Goal: Task Accomplishment & Management: Manage account settings

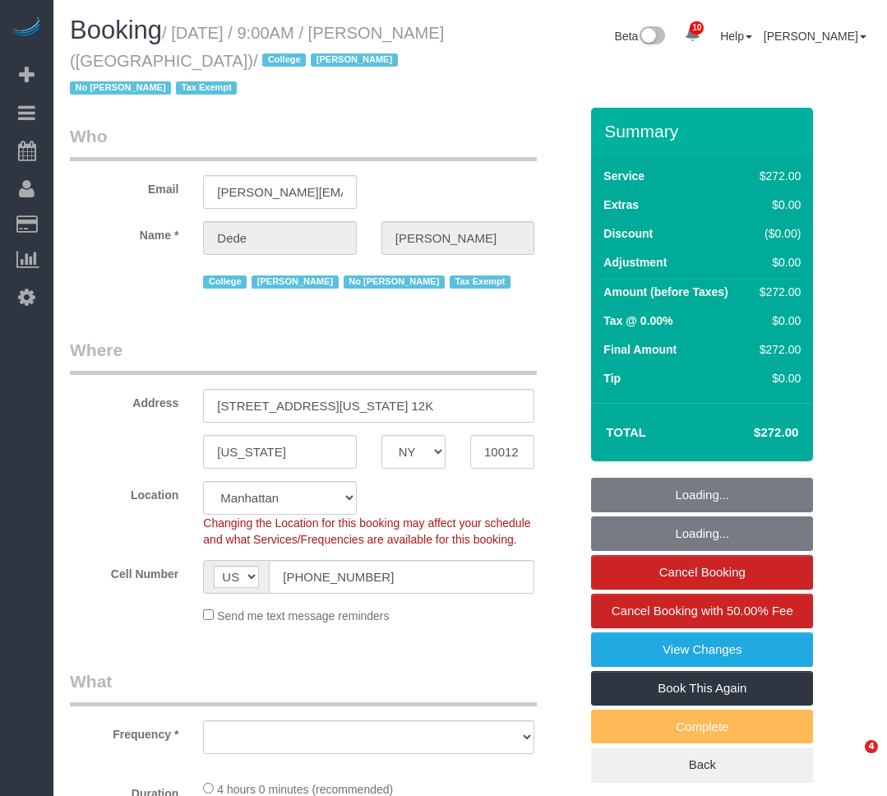
select select "NY"
select select "number:56"
select select "number:79"
select select "number:15"
select select "number:6"
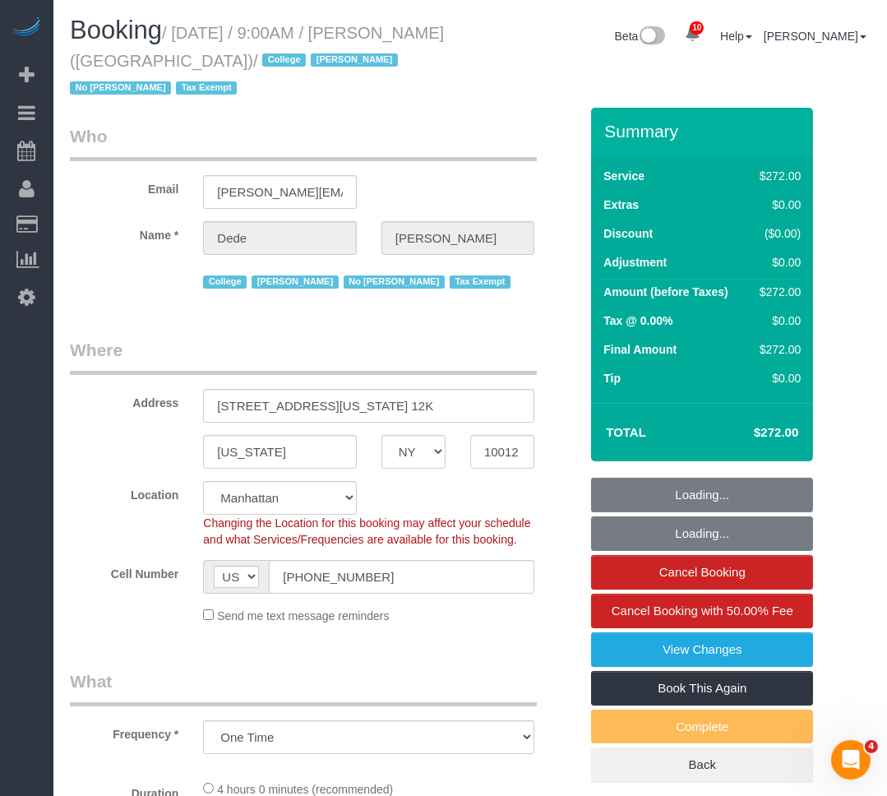
select select "object:1176"
select select "240"
select select "spot1"
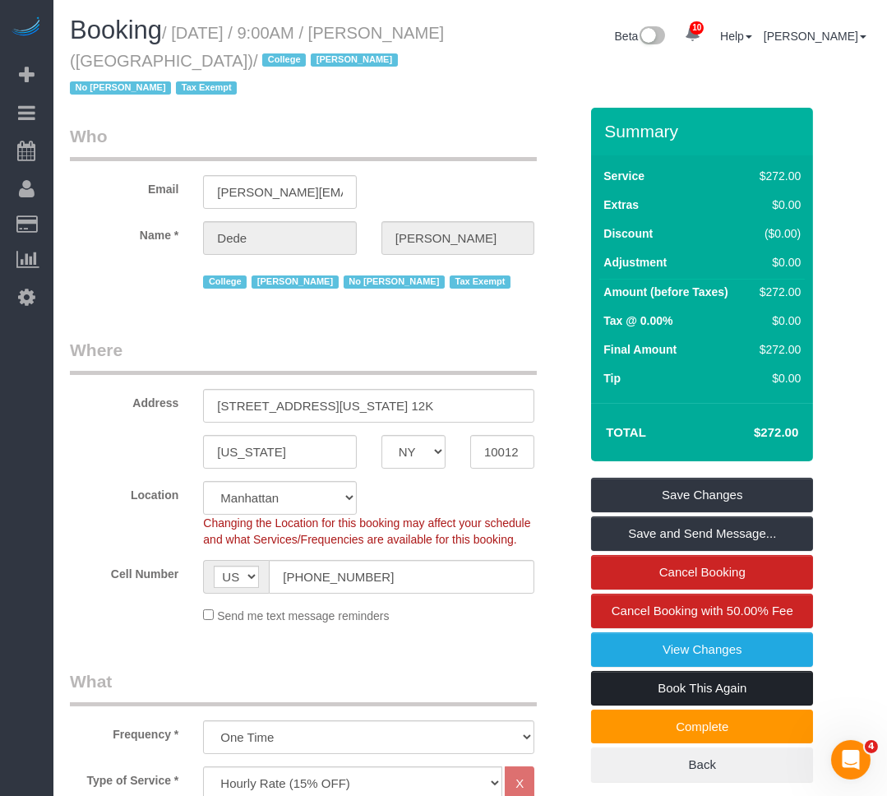
click at [656, 692] on link "Book This Again" at bounding box center [702, 688] width 222 height 35
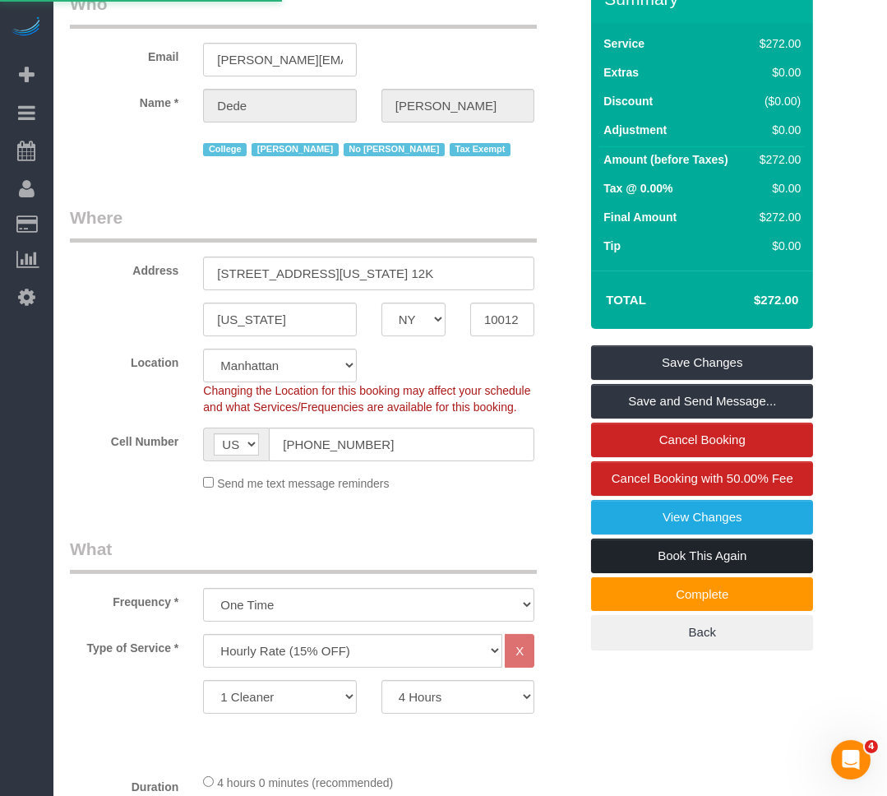
scroll to position [149, 0]
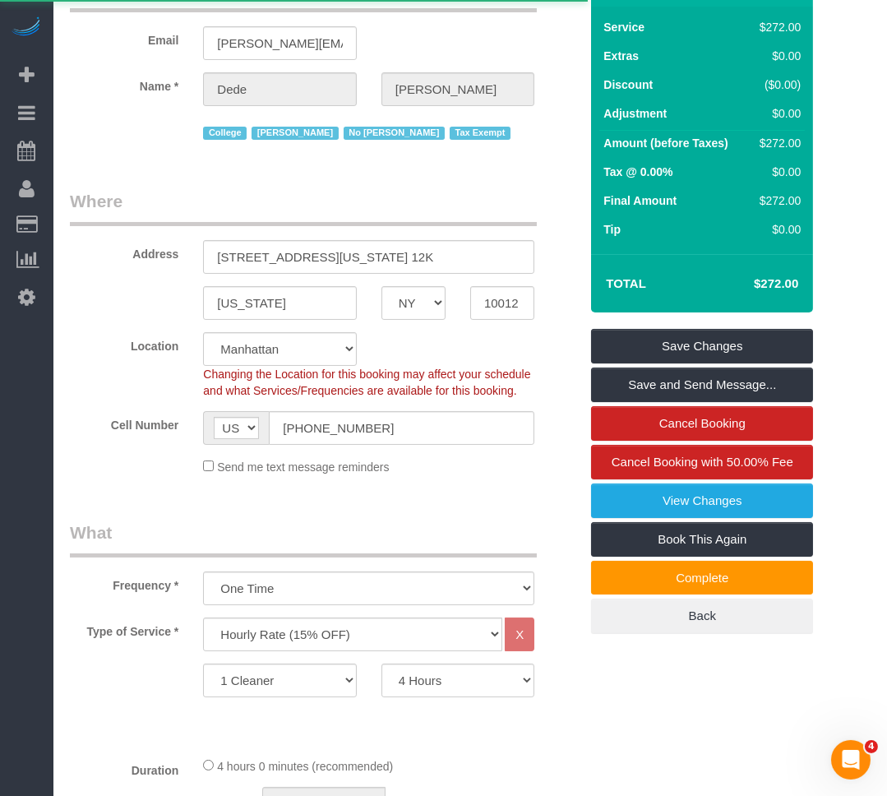
select select "NY"
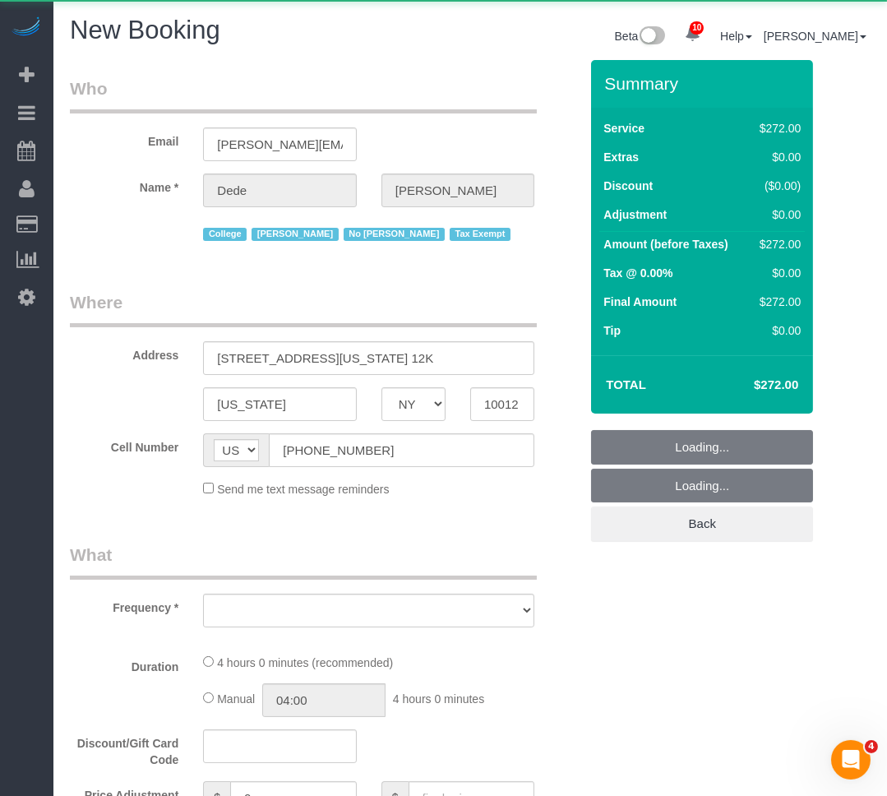
select select "string:stripe"
select select "number:56"
select select "number:79"
select select "number:15"
select select "number:6"
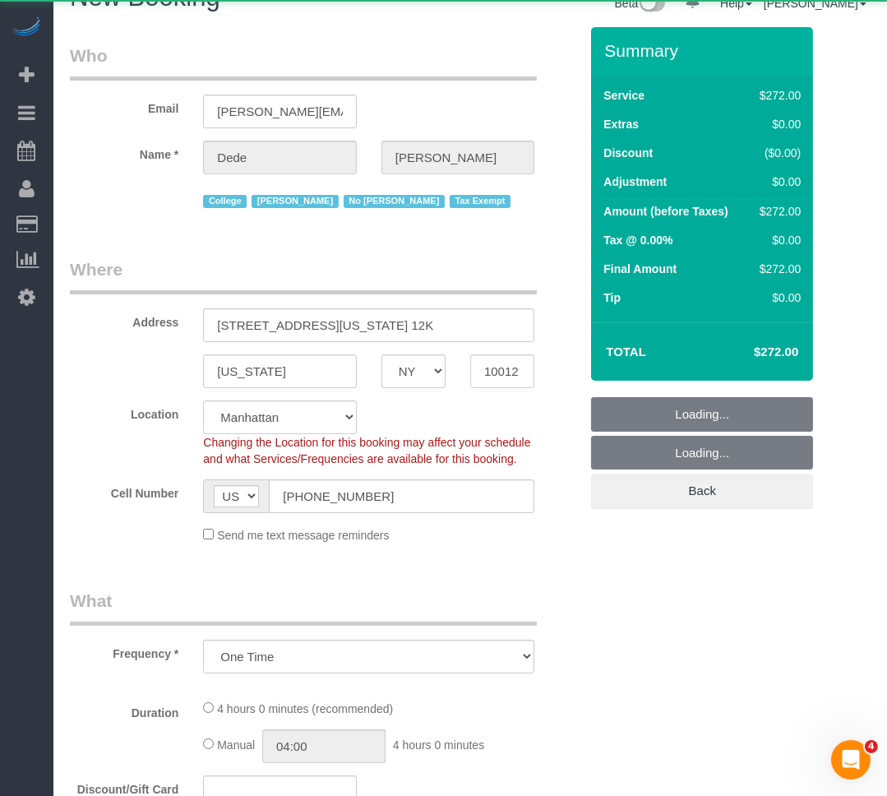
select select "object:3159"
select select "240"
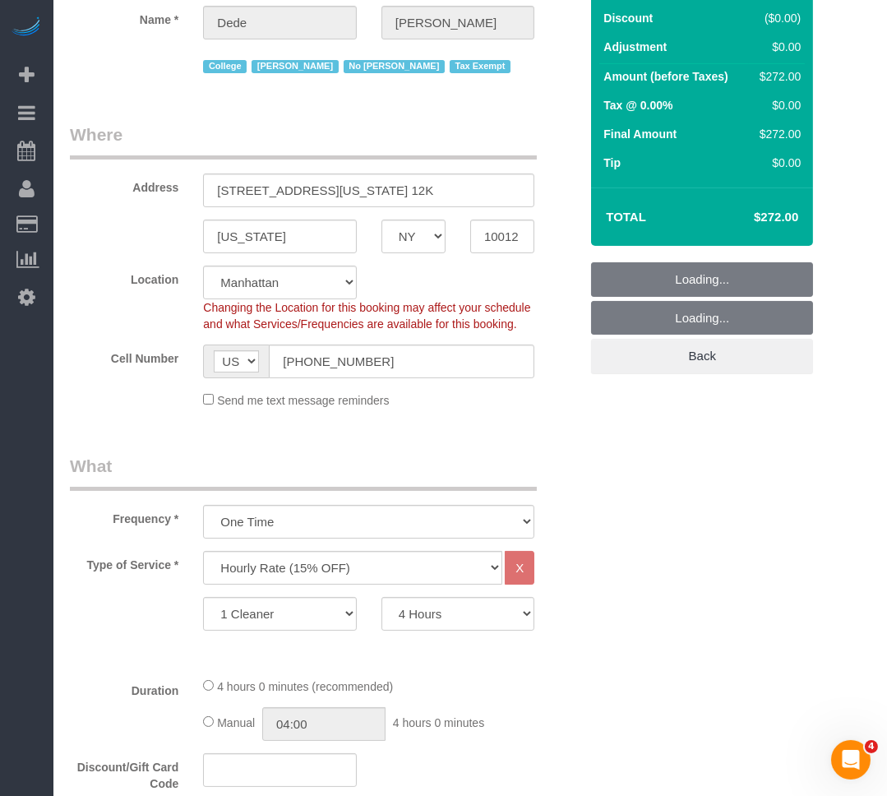
scroll to position [224, 0]
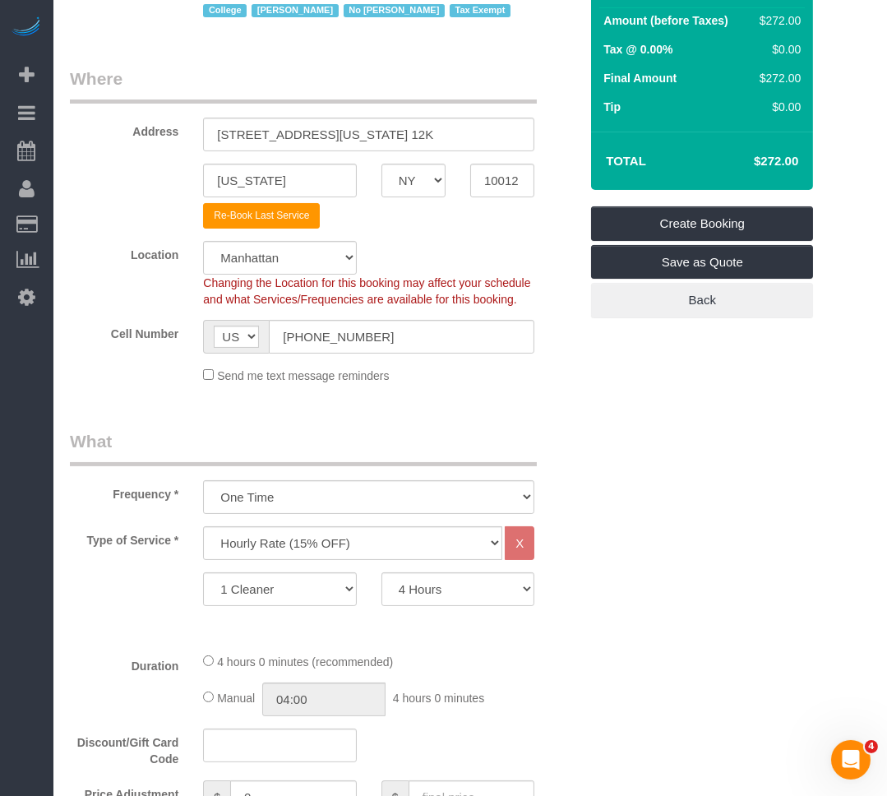
select select "object:3168"
click at [296, 533] on select "Under 1,000 sq. ft. 1,001 - 1,500 sq. ft. 1,500+ sq. ft. Custom Cleaning Office…" at bounding box center [352, 543] width 299 height 34
select select "37"
click at [203, 526] on select "Under 1,000 sq. ft. 1,001 - 1,500 sq. ft. 1,500+ sq. ft. Custom Cleaning Office…" at bounding box center [352, 543] width 299 height 34
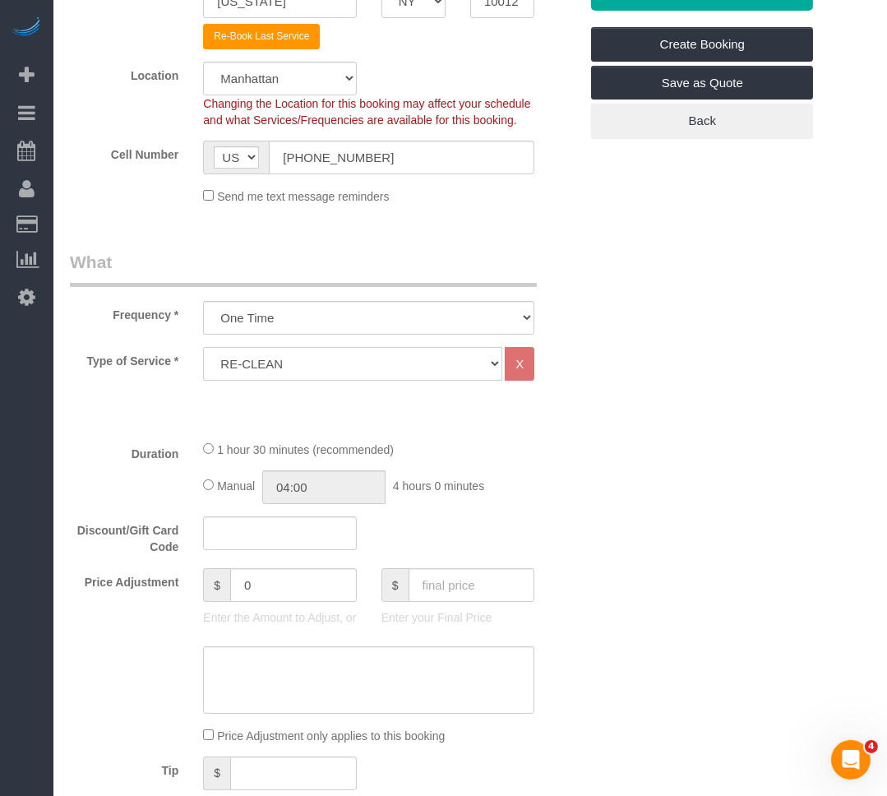
scroll to position [598, 0]
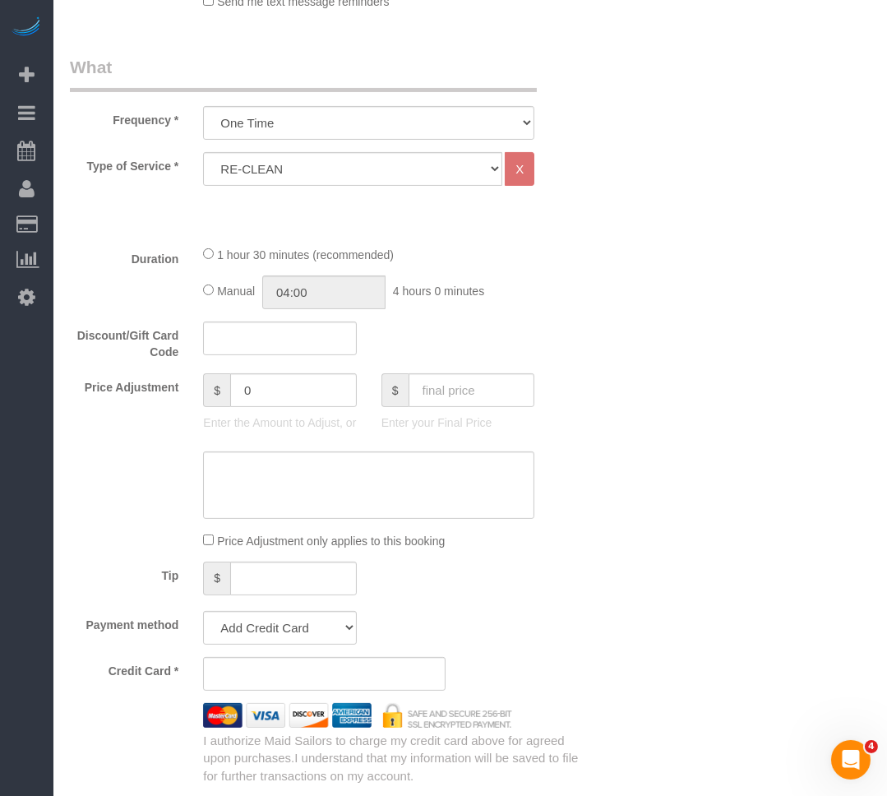
click at [203, 292] on div "1 hour 30 minutes (recommended) Manual 04:00 4 hours 0 minutes" at bounding box center [369, 277] width 356 height 64
drag, startPoint x: 202, startPoint y: 292, endPoint x: 214, endPoint y: 294, distance: 12.6
click at [214, 294] on div "Manual 04:00 4 hours 0 minutes" at bounding box center [368, 293] width 331 height 34
click at [343, 290] on input "01:30" at bounding box center [323, 293] width 123 height 34
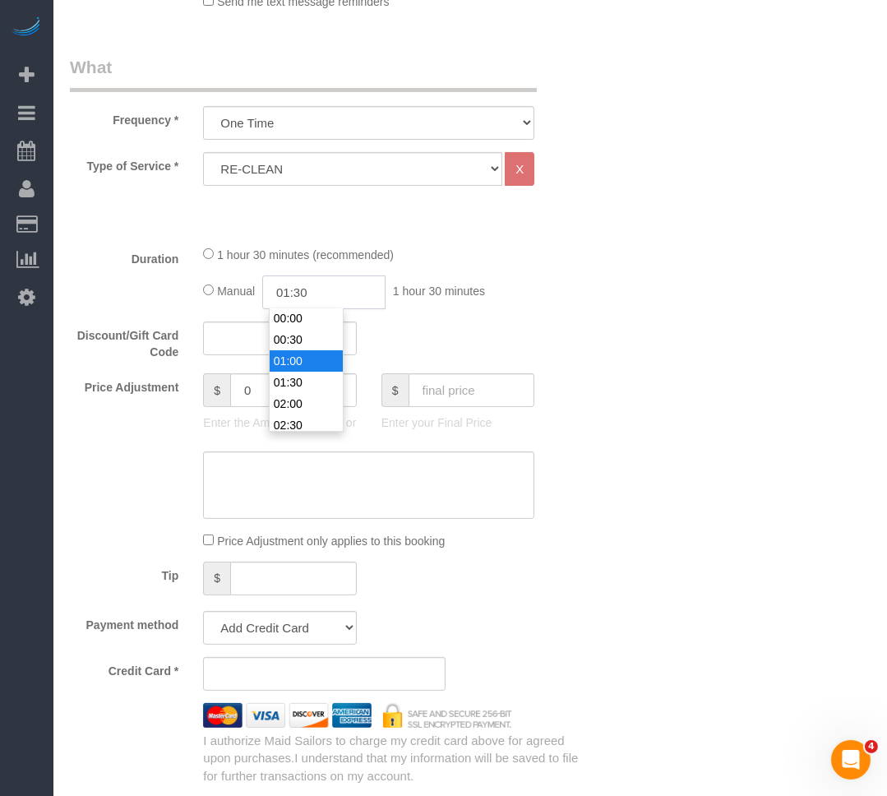
scroll to position [0, 0]
click at [289, 352] on li "01:00" at bounding box center [306, 362] width 73 height 21
click at [301, 295] on input "01:00" at bounding box center [323, 293] width 123 height 34
click at [290, 319] on li "00:30" at bounding box center [306, 319] width 73 height 21
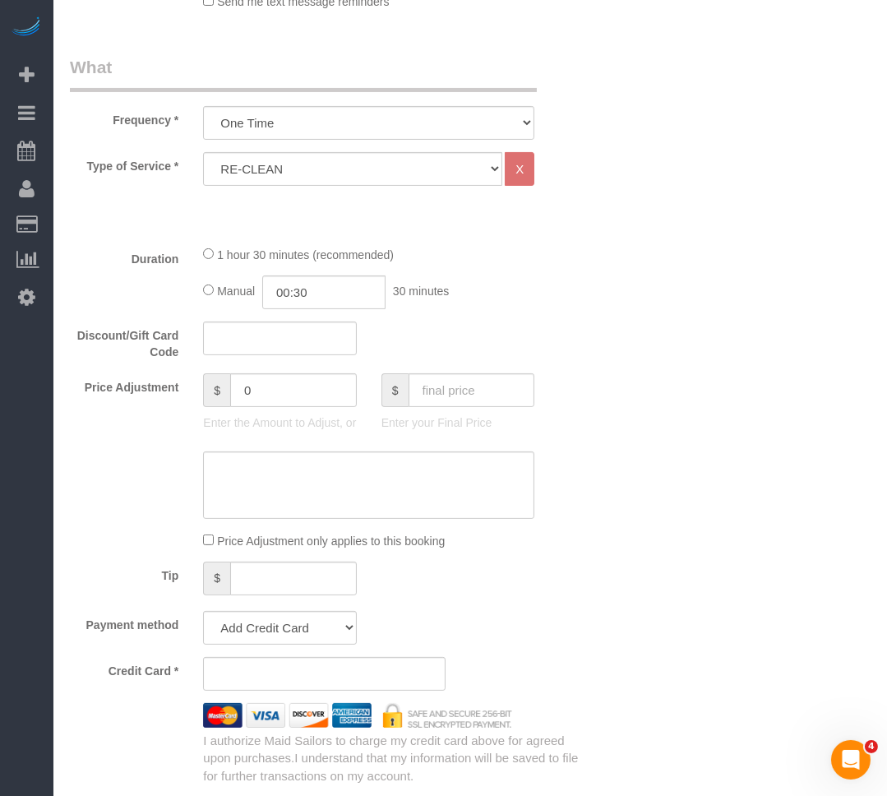
click at [605, 393] on div "Who Email [PERSON_NAME][EMAIL_ADDRESS][PERSON_NAME][DOMAIN_NAME] Name * [PERSON…" at bounding box center [470, 677] width 801 height 2430
click at [314, 296] on input "00:30" at bounding box center [323, 293] width 123 height 34
type input "01:00"
click at [293, 364] on li "01:00" at bounding box center [306, 362] width 73 height 21
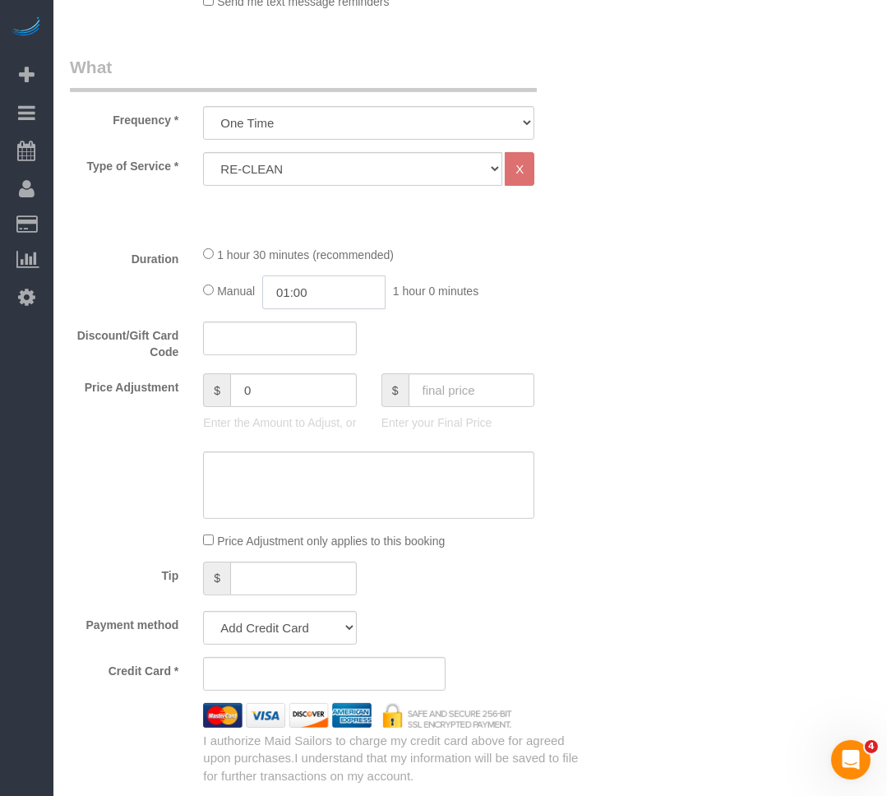
click at [312, 299] on input "01:00" at bounding box center [323, 293] width 123 height 34
click at [584, 376] on div "Price Adjustment $ 0 Enter the Amount to Adjust, or $ Enter your Final Price" at bounding box center [325, 406] width 534 height 66
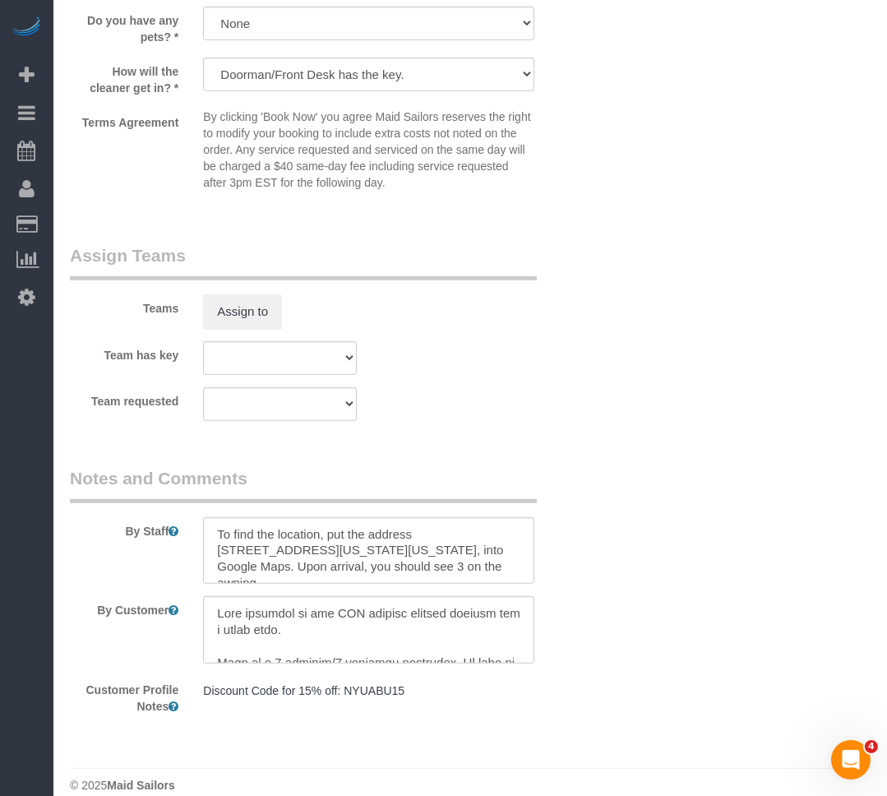
scroll to position [1749, 0]
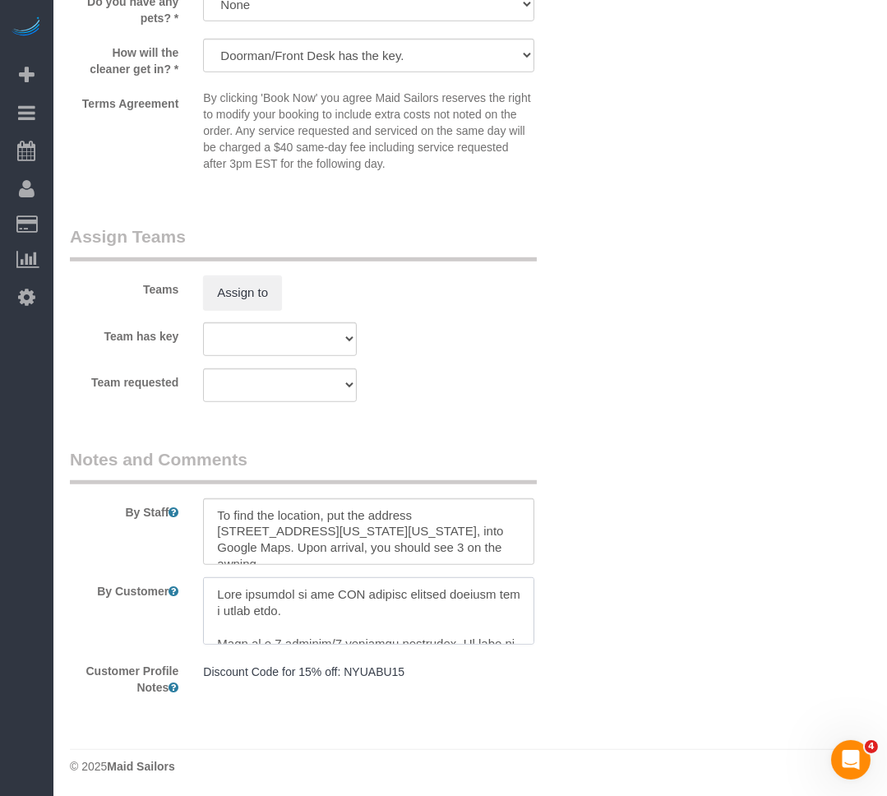
click at [258, 592] on textarea at bounding box center [368, 610] width 331 height 67
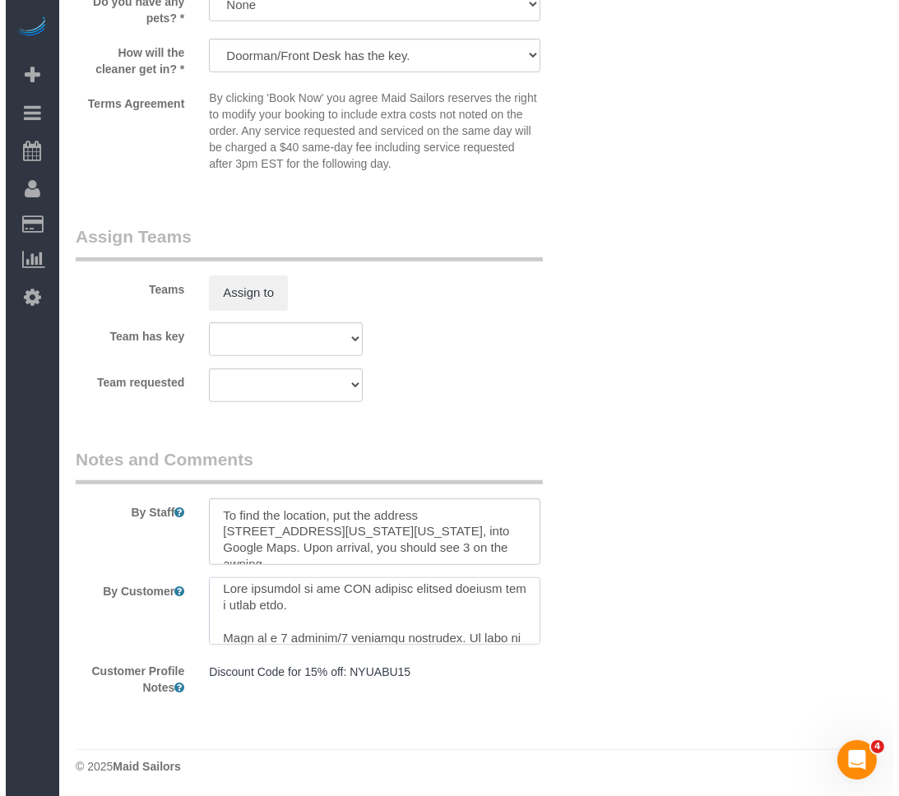
scroll to position [0, 0]
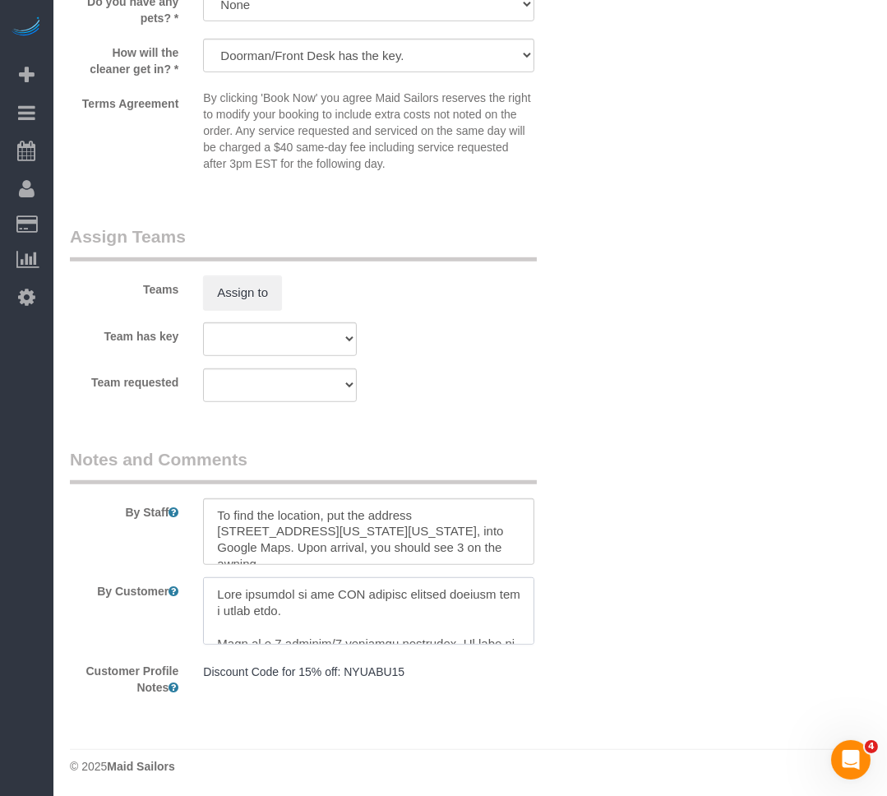
click at [307, 616] on textarea at bounding box center [368, 610] width 331 height 67
click at [211, 594] on textarea at bounding box center [368, 610] width 331 height 67
type textarea "Please throw out contents of the fridge and check if everything was done correc…"
click at [255, 296] on button "Assign to" at bounding box center [242, 293] width 79 height 35
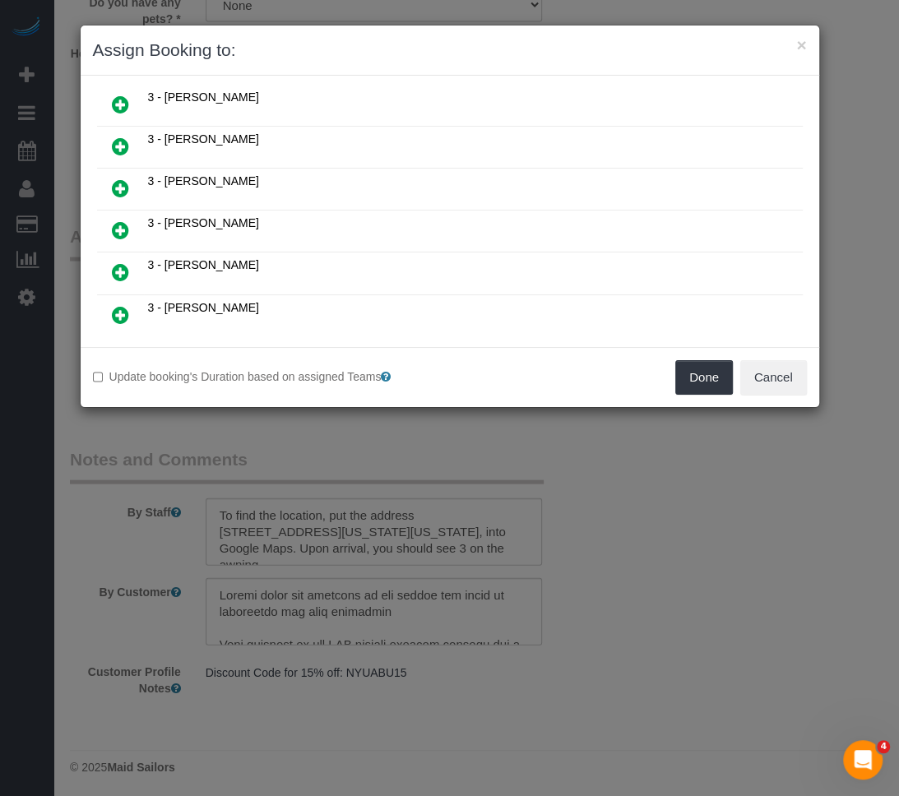
scroll to position [918, 0]
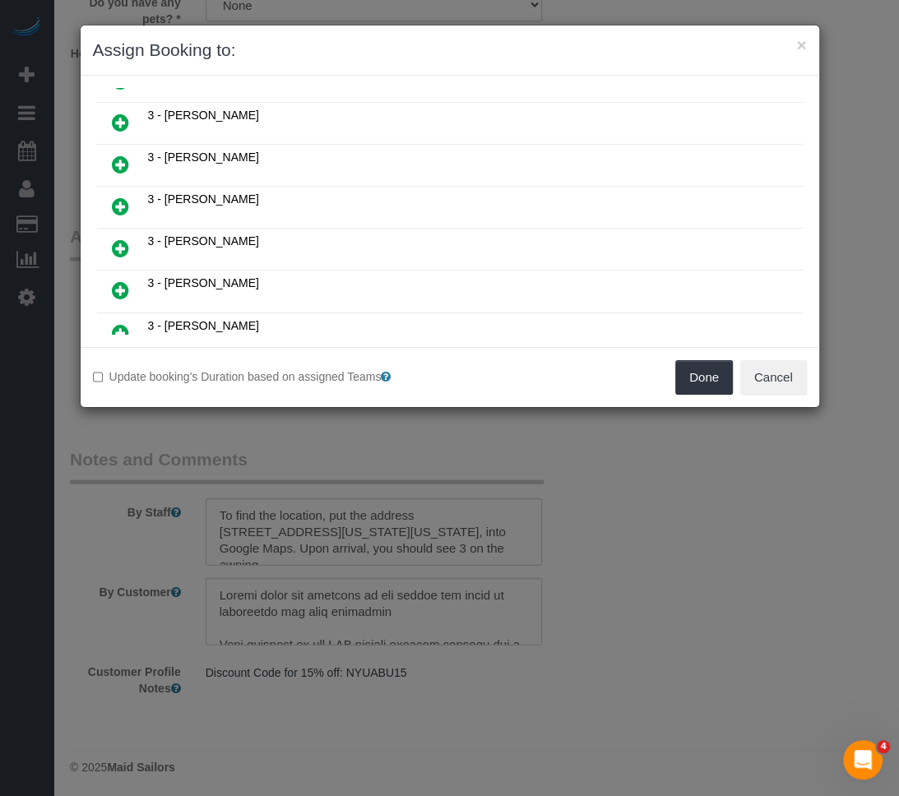
click at [119, 155] on icon at bounding box center [120, 165] width 17 height 20
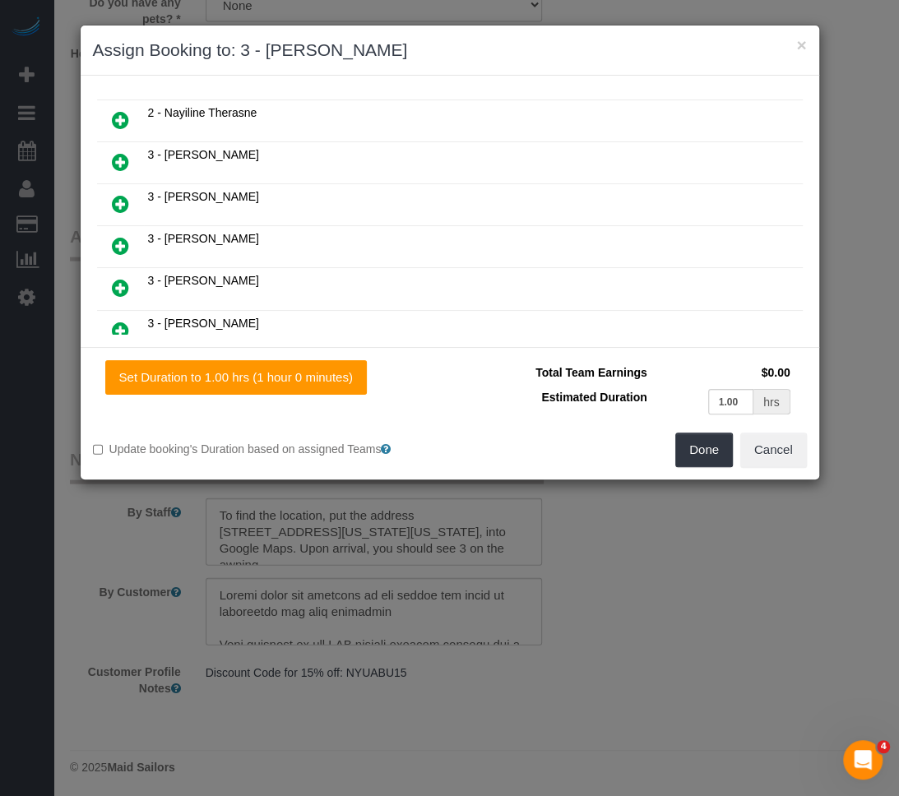
scroll to position [957, 0]
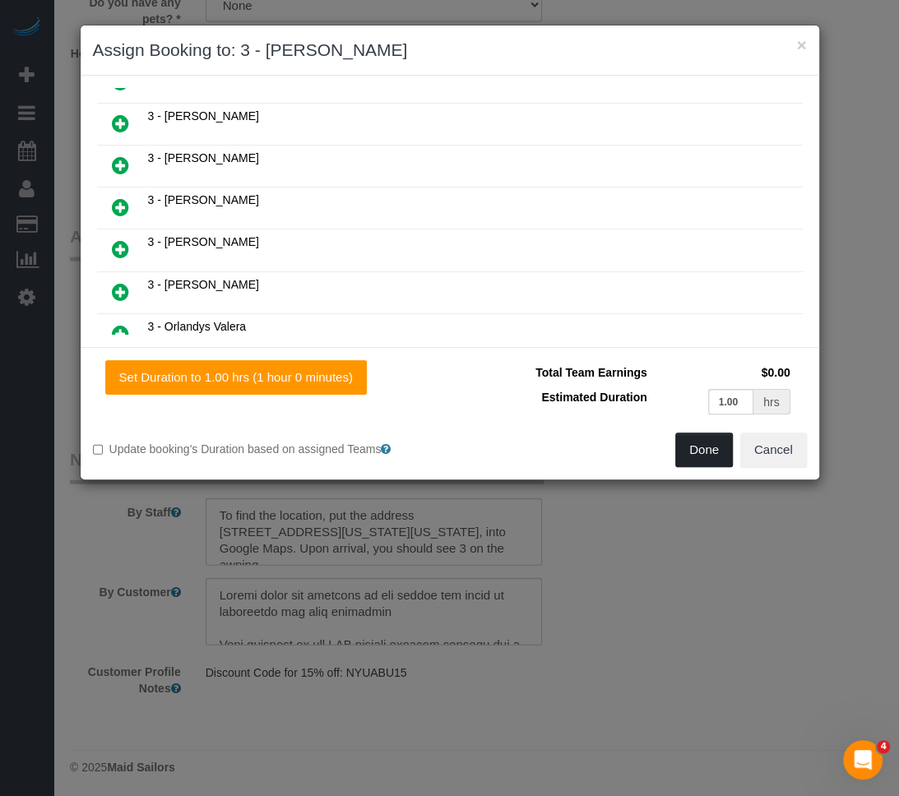
click at [688, 440] on button "Done" at bounding box center [704, 450] width 58 height 35
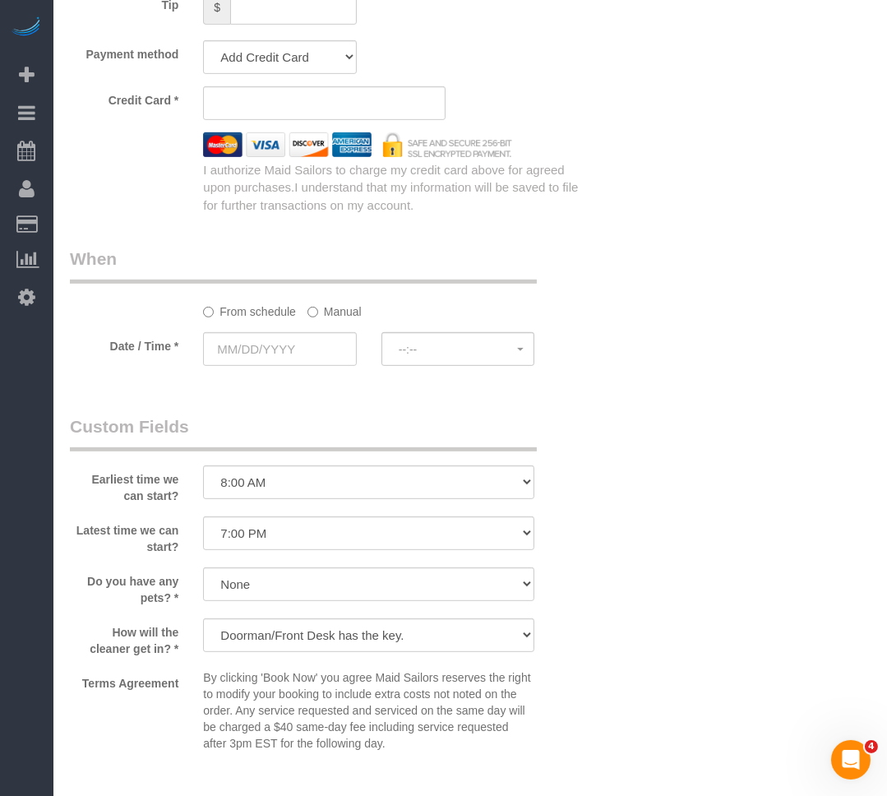
scroll to position [1150, 0]
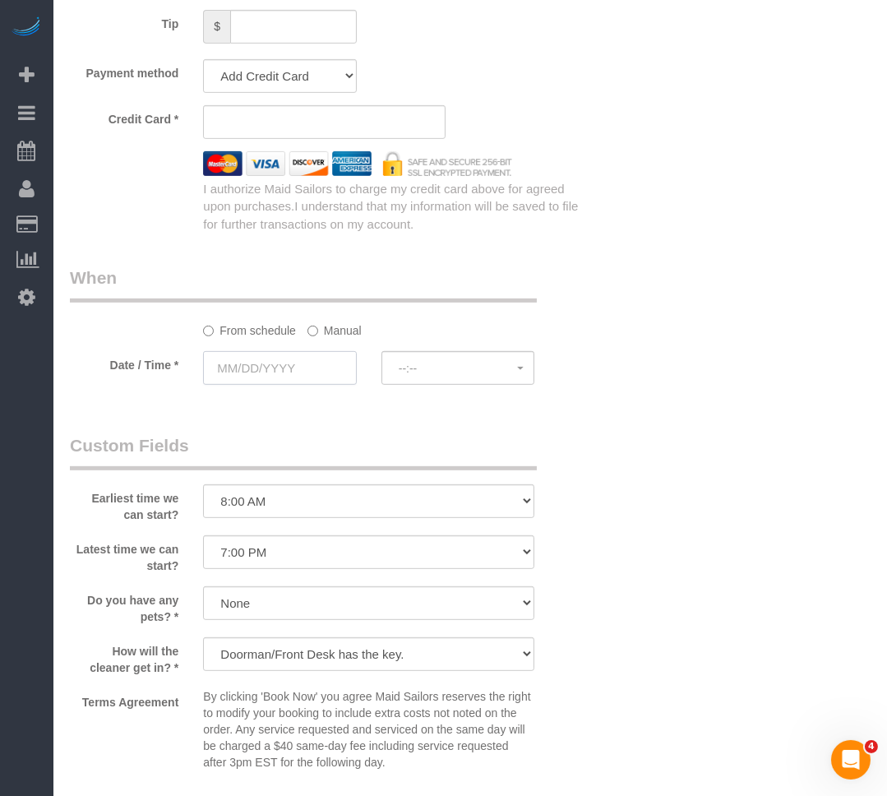
click at [254, 365] on input "text" at bounding box center [279, 368] width 153 height 34
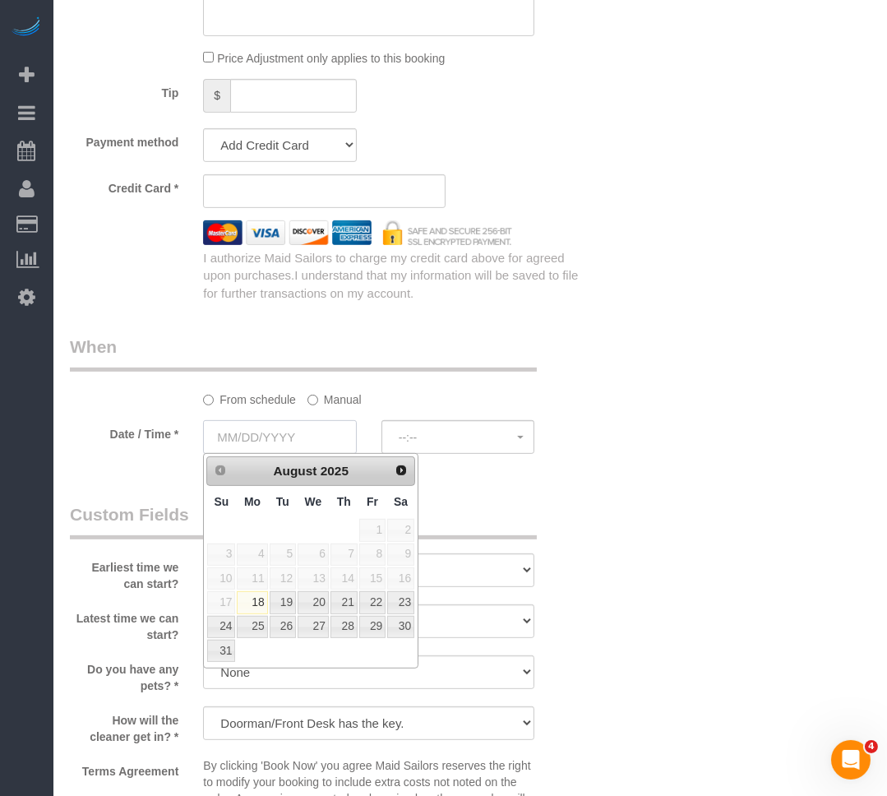
scroll to position [1075, 0]
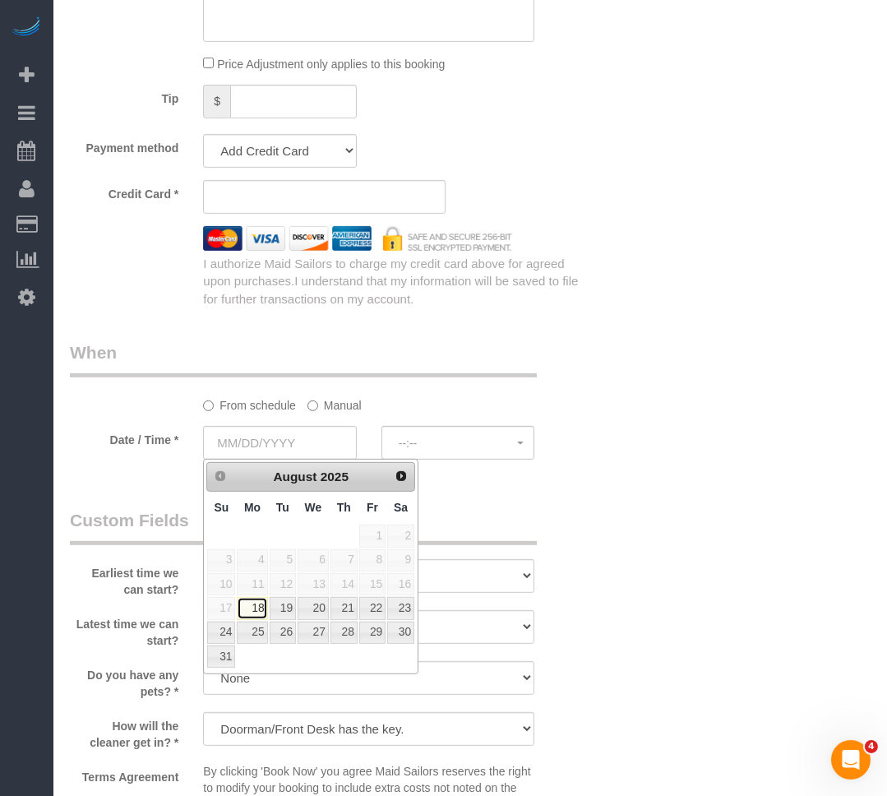
click at [252, 611] on link "18" at bounding box center [252, 608] width 30 height 22
type input "[DATE]"
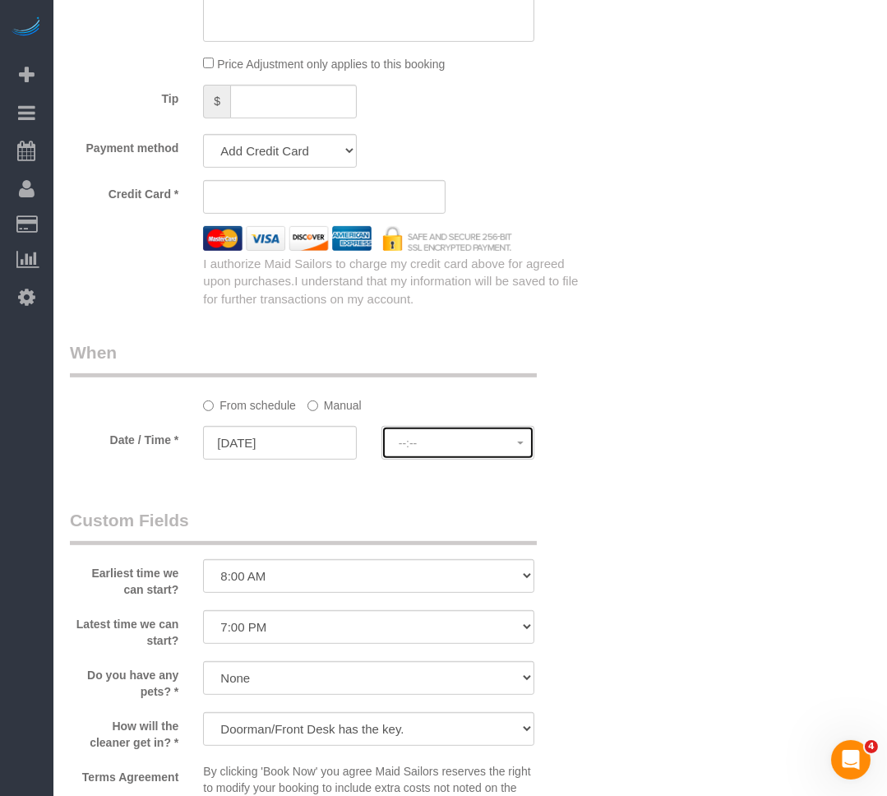
click at [407, 433] on button "--:--" at bounding box center [458, 443] width 153 height 34
select select "spot85"
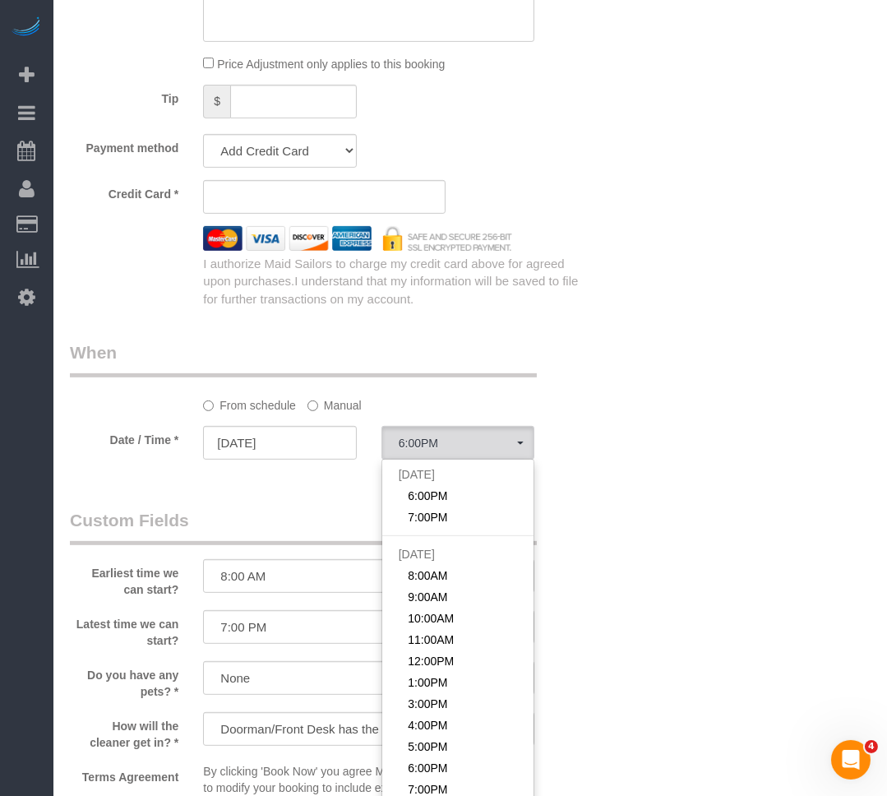
click at [317, 416] on sui-booking-spot "From schedule Manual Date / Time * [DATE] 6:00PM [DATE] 6:00PM 7:00PM [DATE] 8:…" at bounding box center [324, 402] width 509 height 123
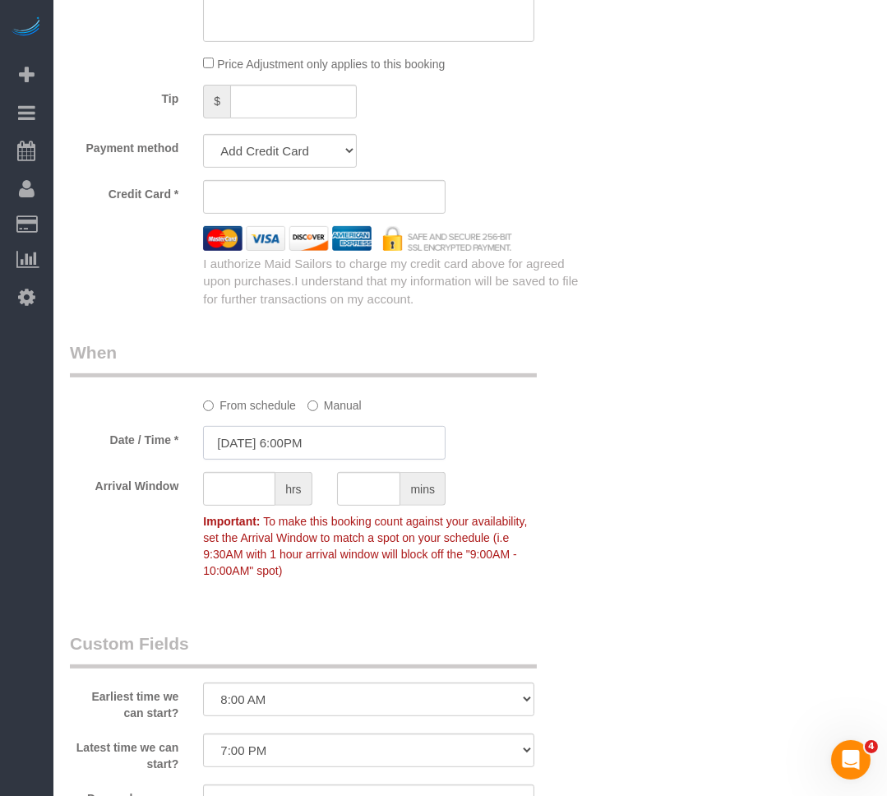
click at [314, 434] on input "[DATE] 6:00PM" at bounding box center [324, 443] width 243 height 34
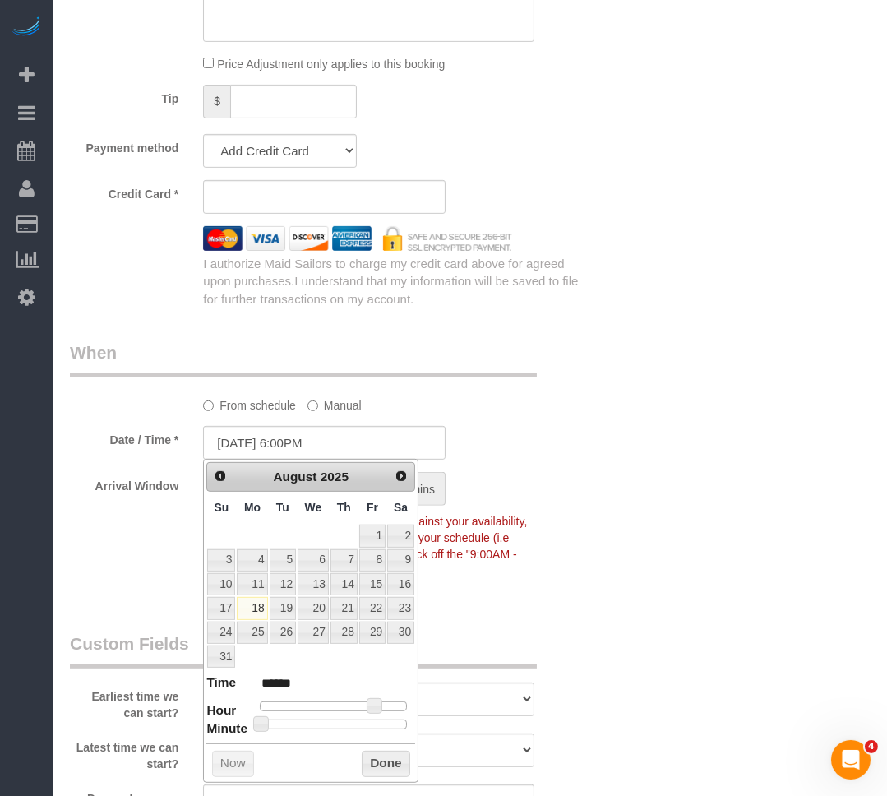
click at [335, 699] on dl "Time ****** Hour Minute Second Millisecond Microsecond Time Zone ***** ***** **…" at bounding box center [310, 702] width 209 height 57
type input "[DATE] 12:00PM"
type input "*******"
type input "[DATE] 1:00PM"
type input "******"
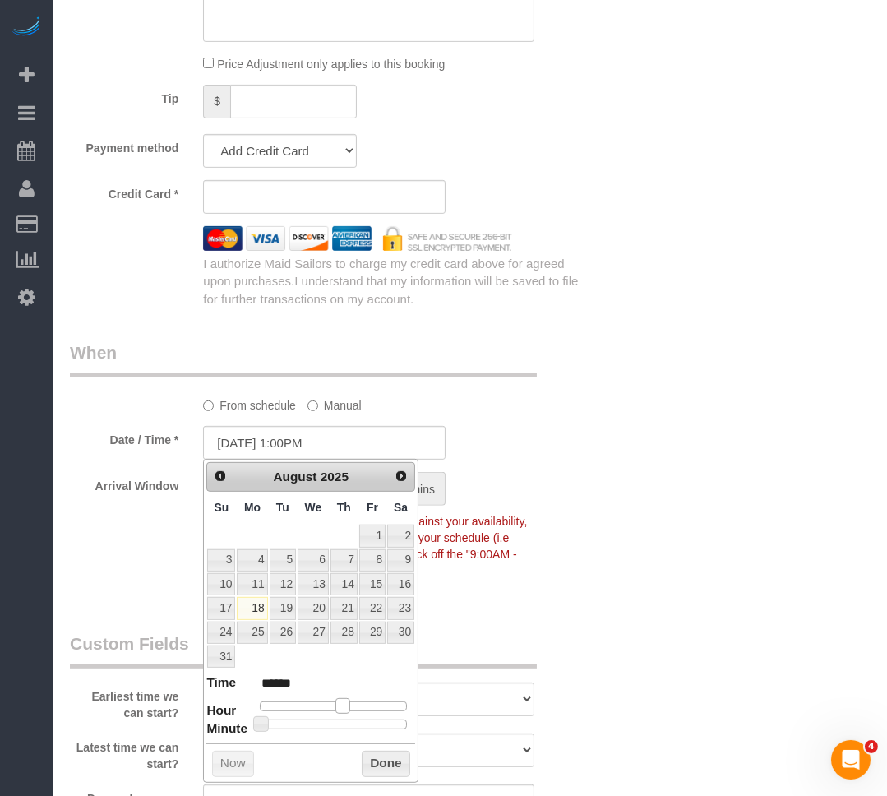
type input "[DATE] 2:00PM"
type input "******"
type input "[DATE] 3:00PM"
type input "******"
type input "[DATE] 4:00PM"
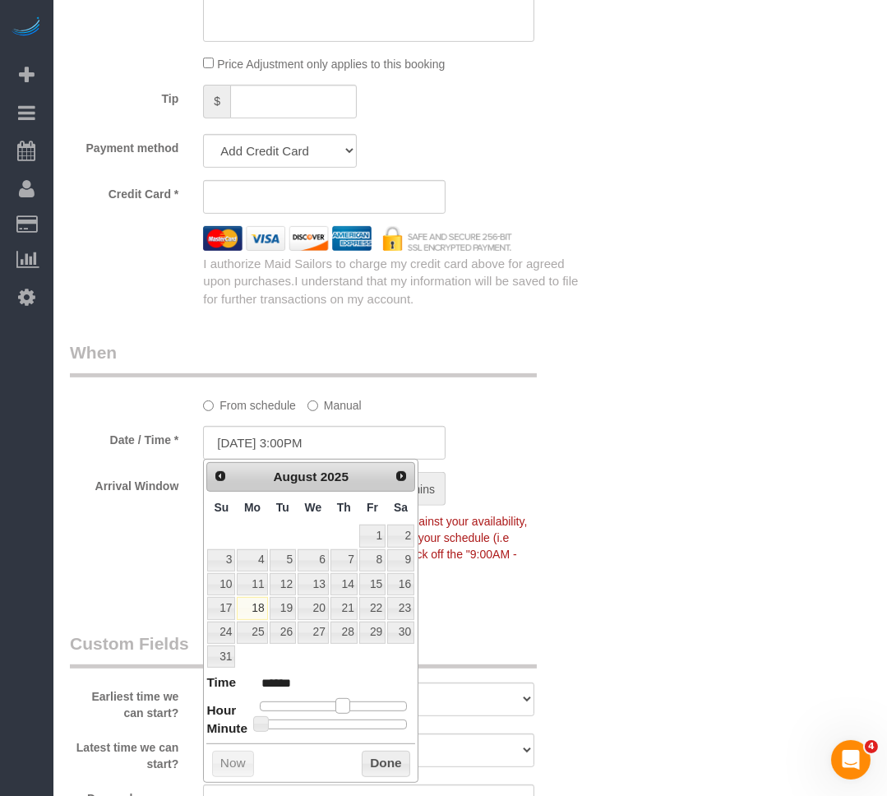
type input "******"
type input "[DATE] 3:00PM"
type input "******"
type input "[DATE] 2:00PM"
type input "******"
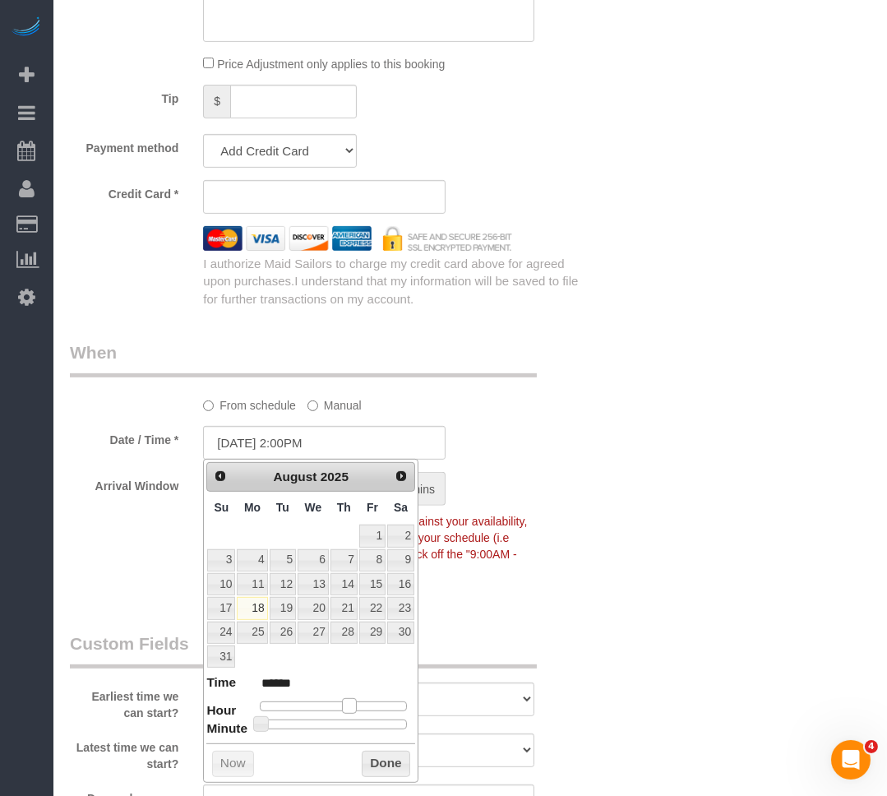
type input "[DATE] 1:00PM"
type input "******"
type input "[DATE] 2:00PM"
type input "******"
type input "[DATE] 3:00PM"
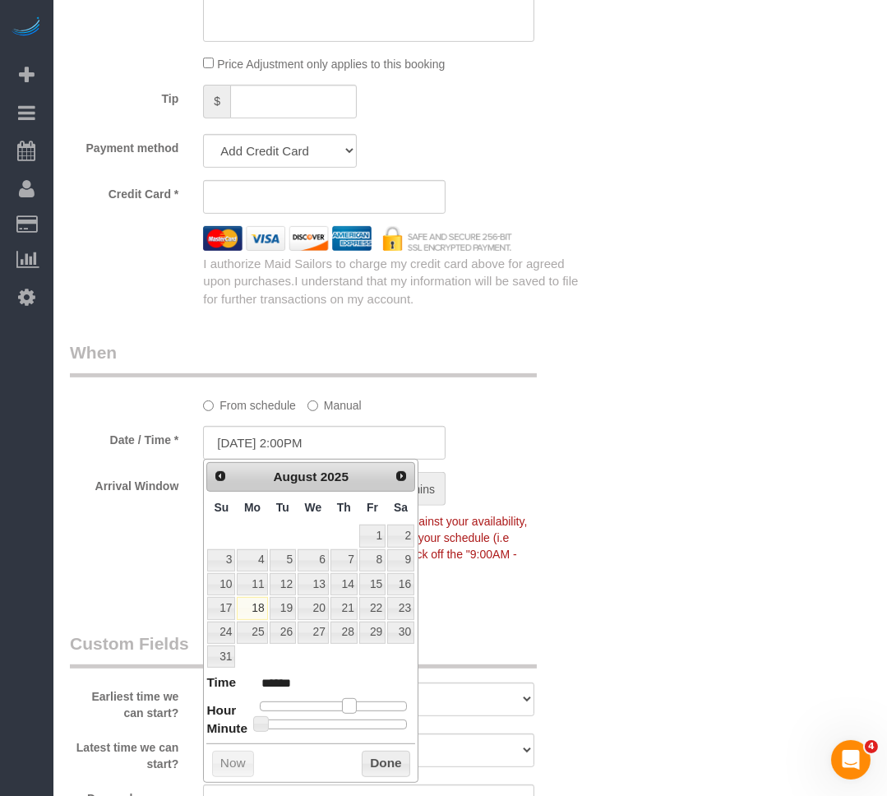
type input "******"
type input "[DATE] 4:00PM"
type input "******"
type input "[DATE] 5:00PM"
type input "******"
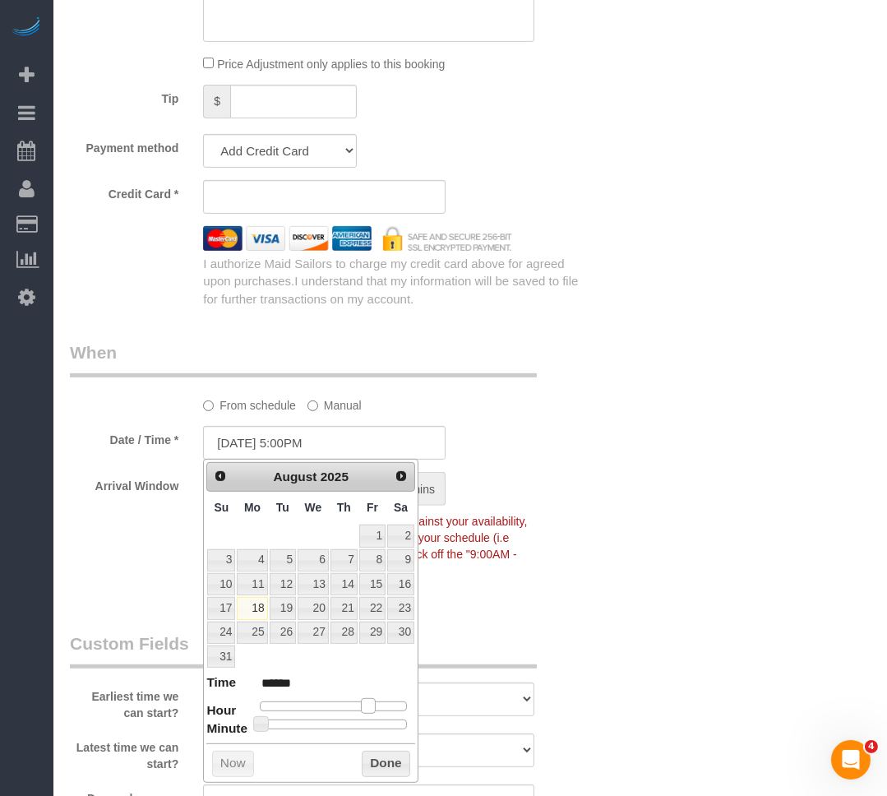
type input "[DATE] 4:00PM"
type input "******"
type input "[DATE] 3:00PM"
type input "******"
type input "[DATE] 2:00PM"
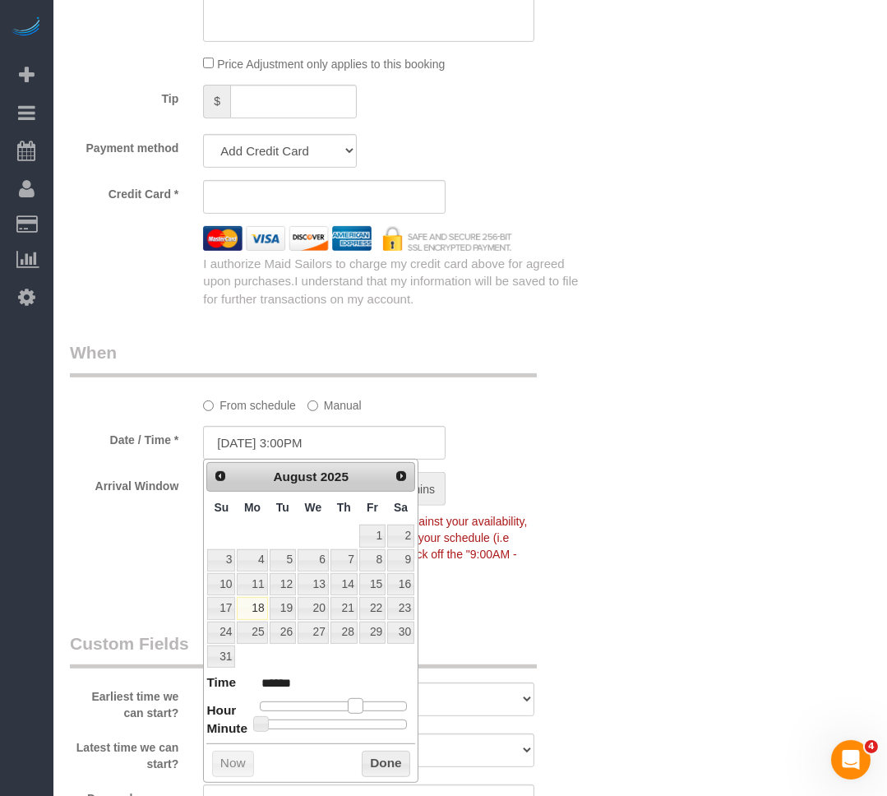
type input "******"
type input "[DATE] 3:00PM"
type input "******"
drag, startPoint x: 335, startPoint y: 702, endPoint x: 354, endPoint y: 715, distance: 23.0
click at [354, 715] on dl "Time ****** Hour Minute Second Millisecond Microsecond Time Zone ***** ***** **…" at bounding box center [310, 702] width 209 height 57
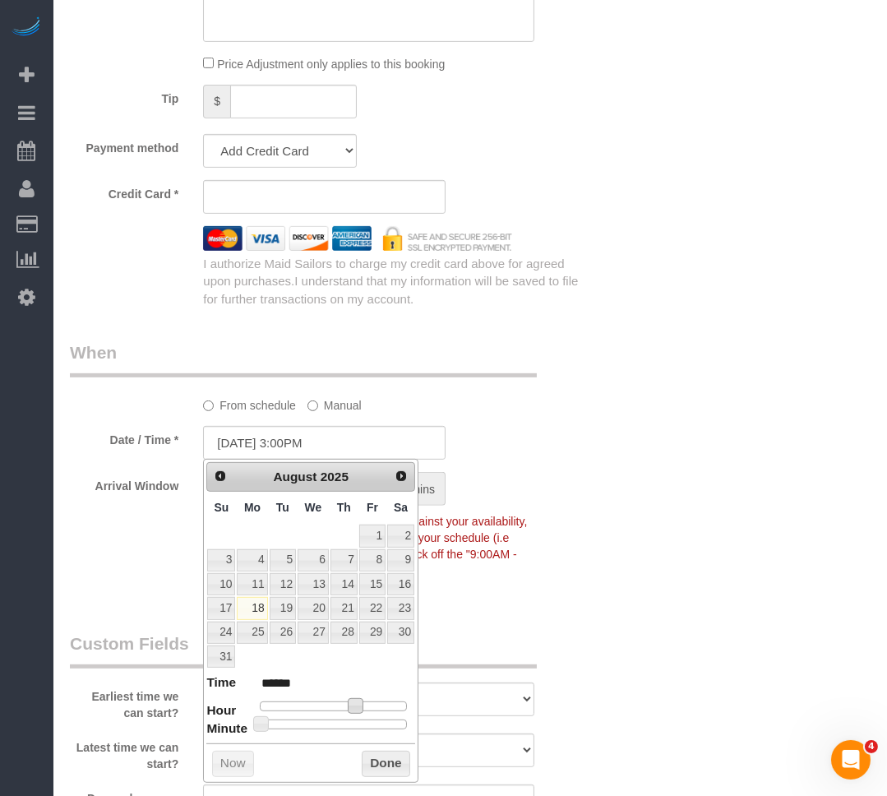
type input "[DATE] 3:35PM"
type input "******"
click at [353, 720] on div at bounding box center [333, 725] width 147 height 10
type input "[DATE] 3:30PM"
type input "******"
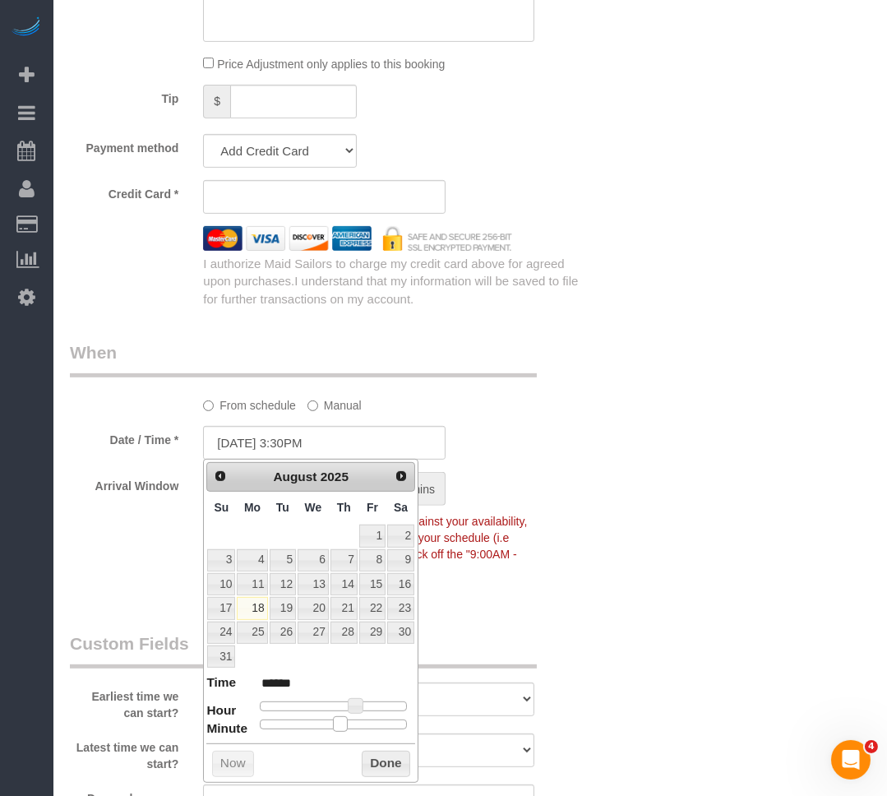
drag, startPoint x: 353, startPoint y: 720, endPoint x: 338, endPoint y: 721, distance: 14.8
click at [338, 721] on span at bounding box center [340, 723] width 15 height 15
click at [363, 751] on button "Done" at bounding box center [386, 764] width 49 height 26
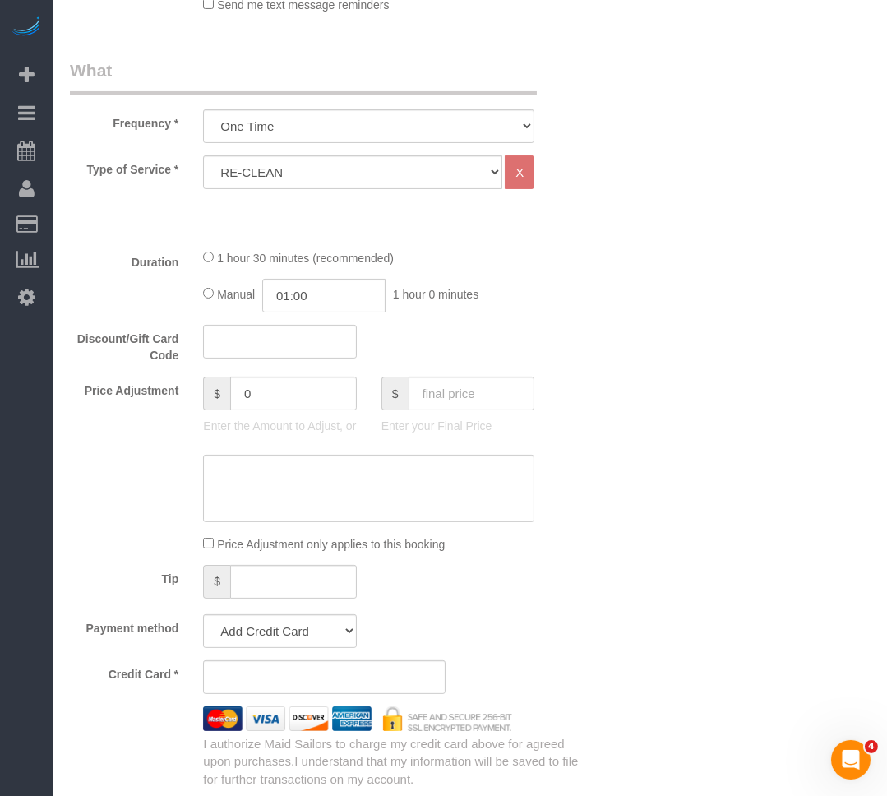
scroll to position [551, 0]
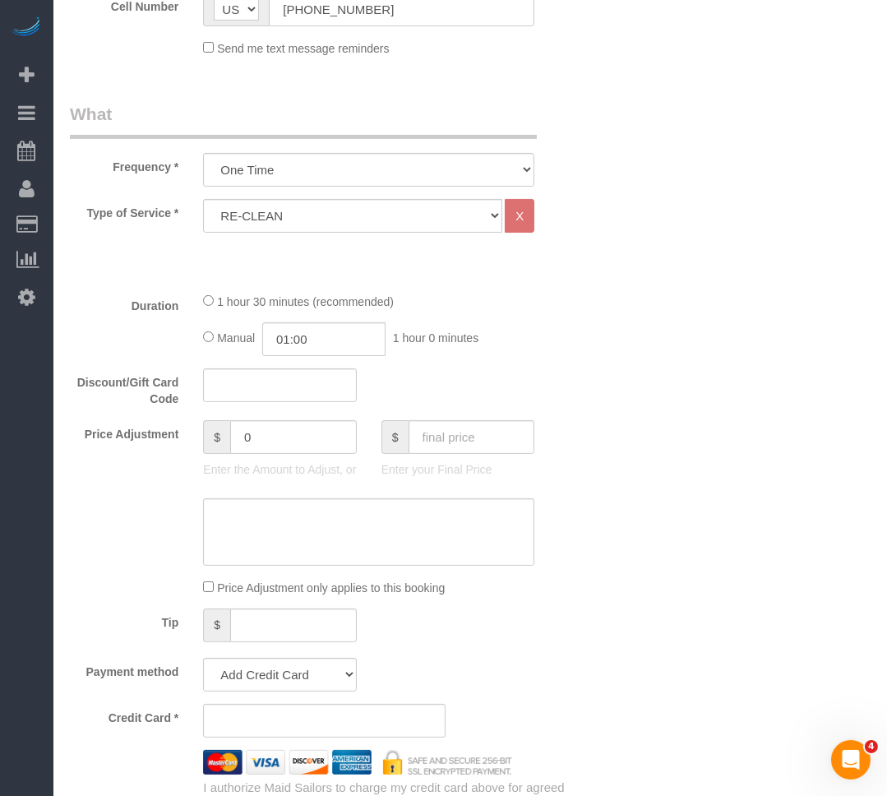
click at [590, 207] on div "Type of Service * Under 1,000 sq. ft. 1,001 - 1,500 sq. ft. 1,500+ sq. ft. Cust…" at bounding box center [325, 216] width 534 height 34
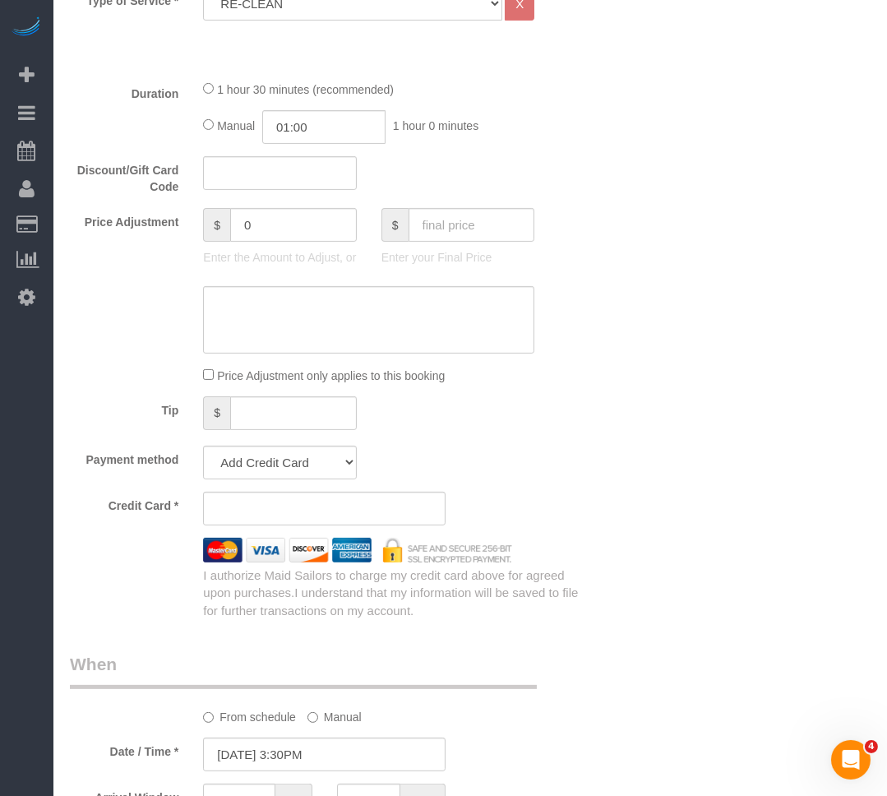
scroll to position [776, 0]
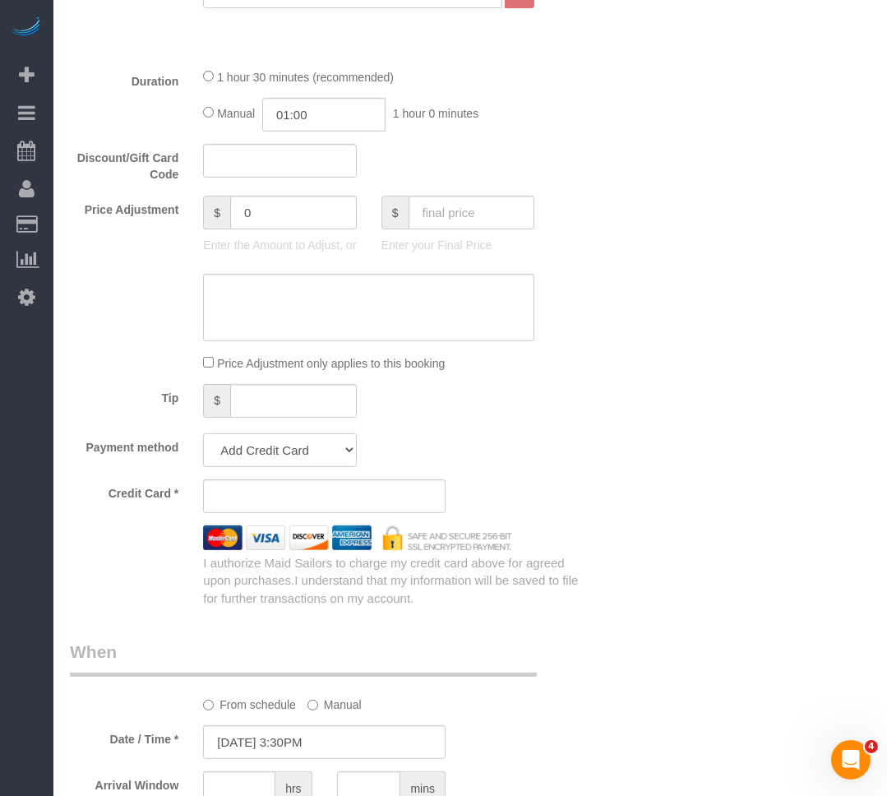
click at [288, 459] on select "Add Credit Card Cash Check Paypal" at bounding box center [279, 450] width 153 height 34
click at [669, 404] on div "Who Email [PERSON_NAME][EMAIL_ADDRESS][PERSON_NAME][DOMAIN_NAME] Name * [PERSON…" at bounding box center [470, 560] width 801 height 2553
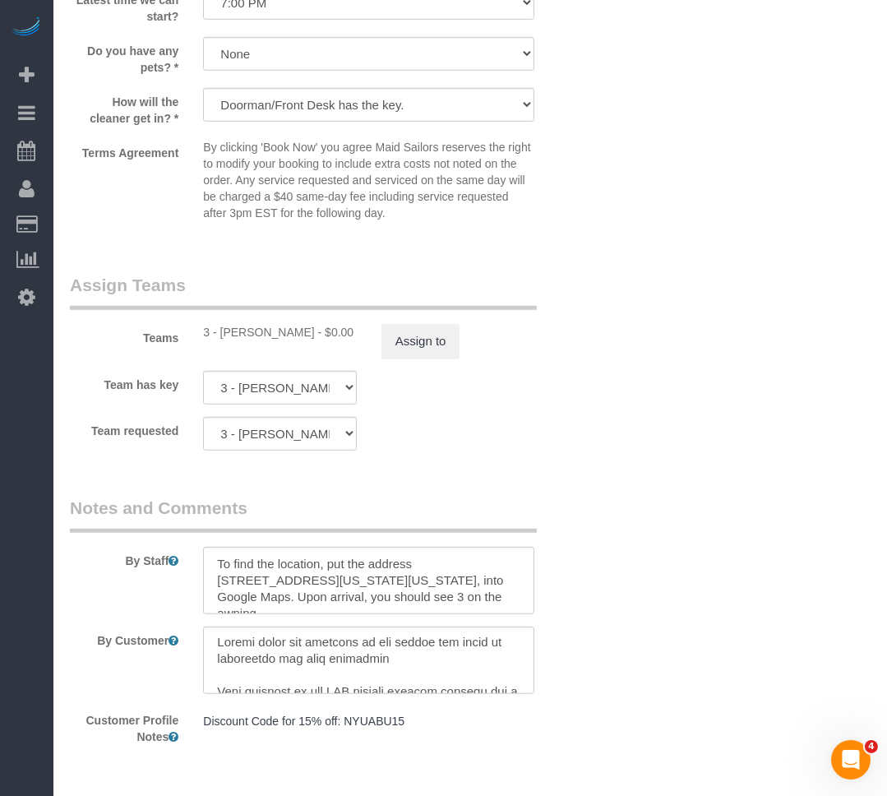
scroll to position [0, 0]
click at [366, 657] on textarea at bounding box center [368, 660] width 331 height 67
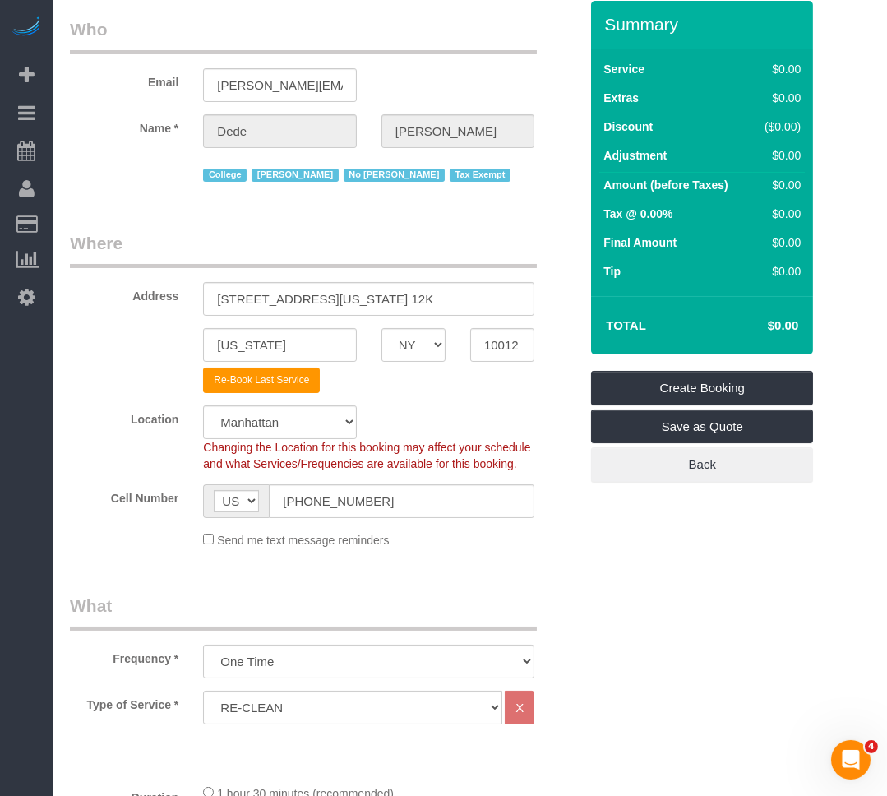
scroll to position [28, 0]
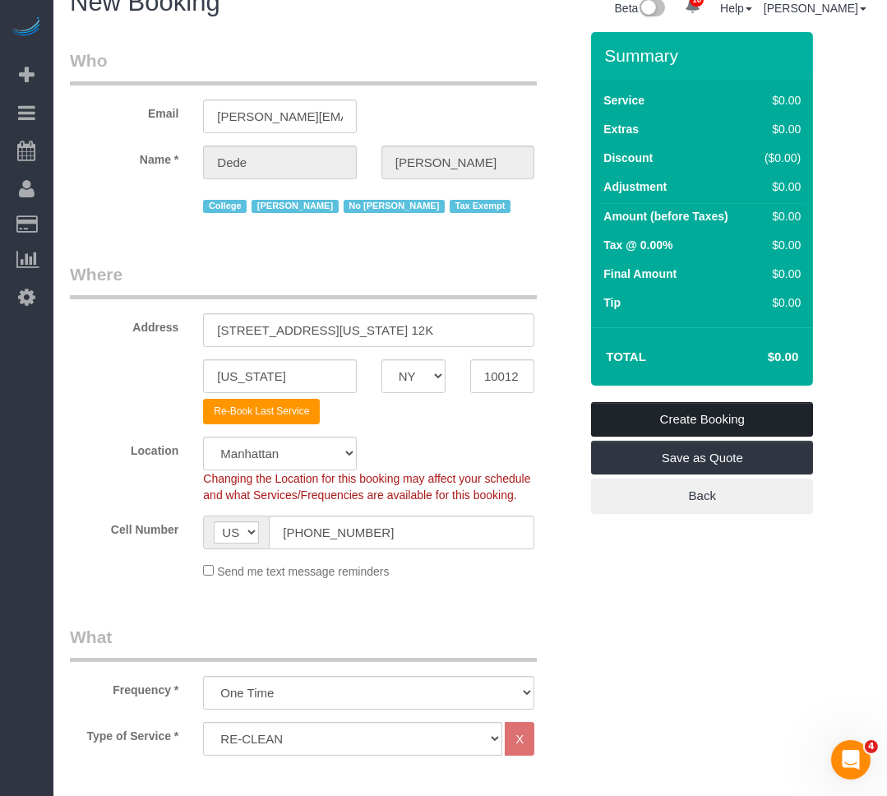
type textarea "Please throw out contents of the fridge and check if everything was done proper…"
click at [664, 415] on link "Create Booking" at bounding box center [702, 419] width 222 height 35
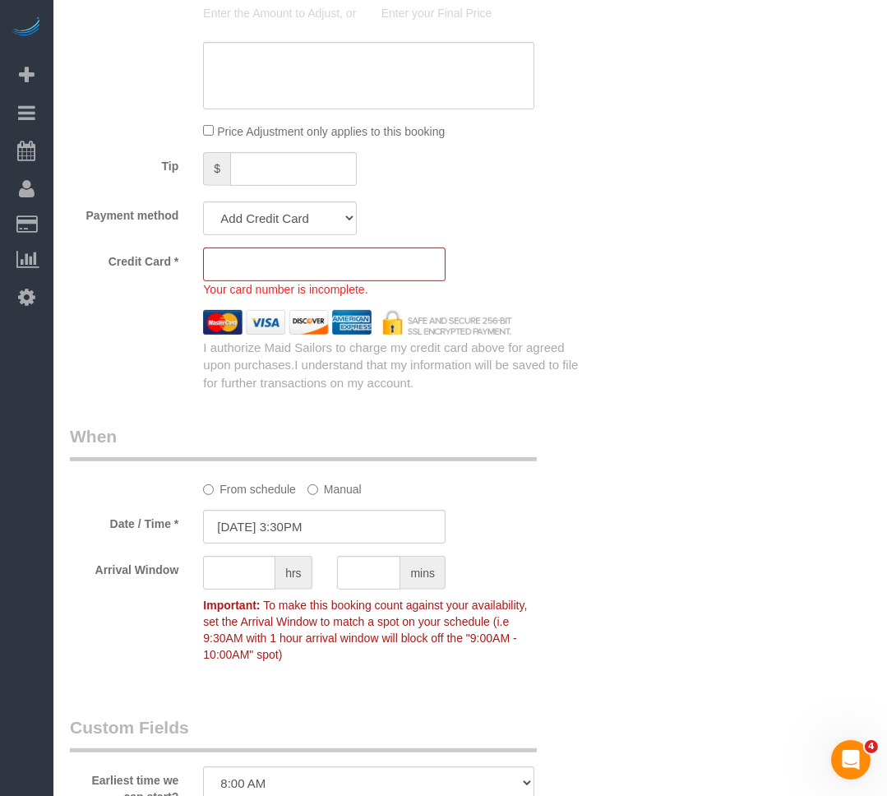
scroll to position [1056, 0]
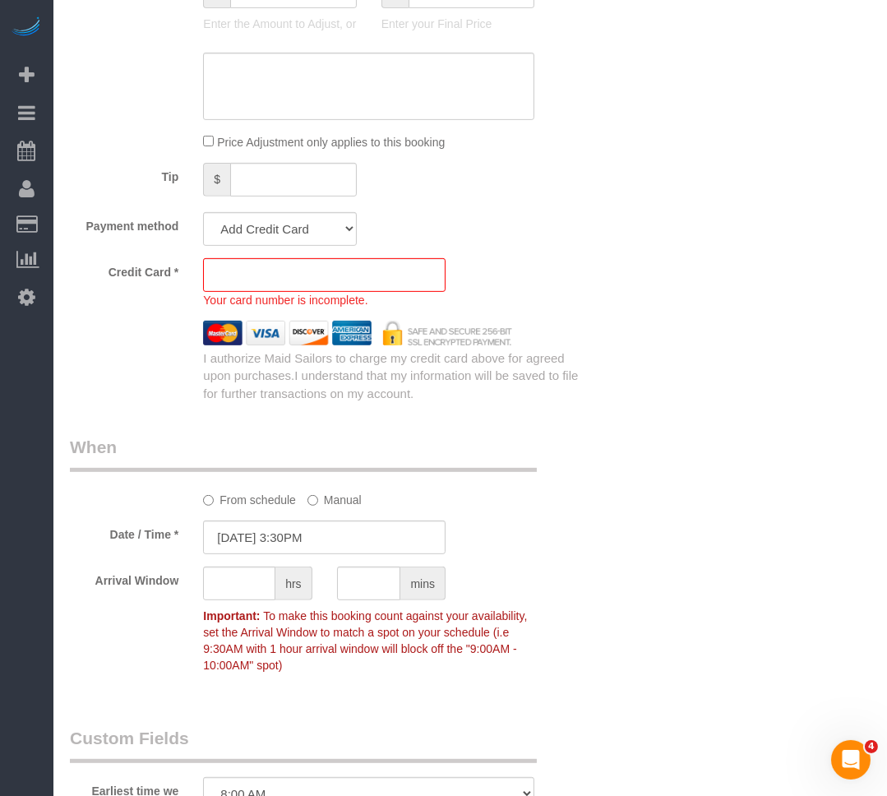
click at [301, 265] on sui-stripe-card at bounding box center [324, 275] width 243 height 34
click at [299, 239] on select "Add Credit Card Cash Check Paypal" at bounding box center [279, 229] width 153 height 34
select select "string:cash"
click at [203, 212] on select "Add Credit Card Cash Check Paypal" at bounding box center [279, 229] width 153 height 34
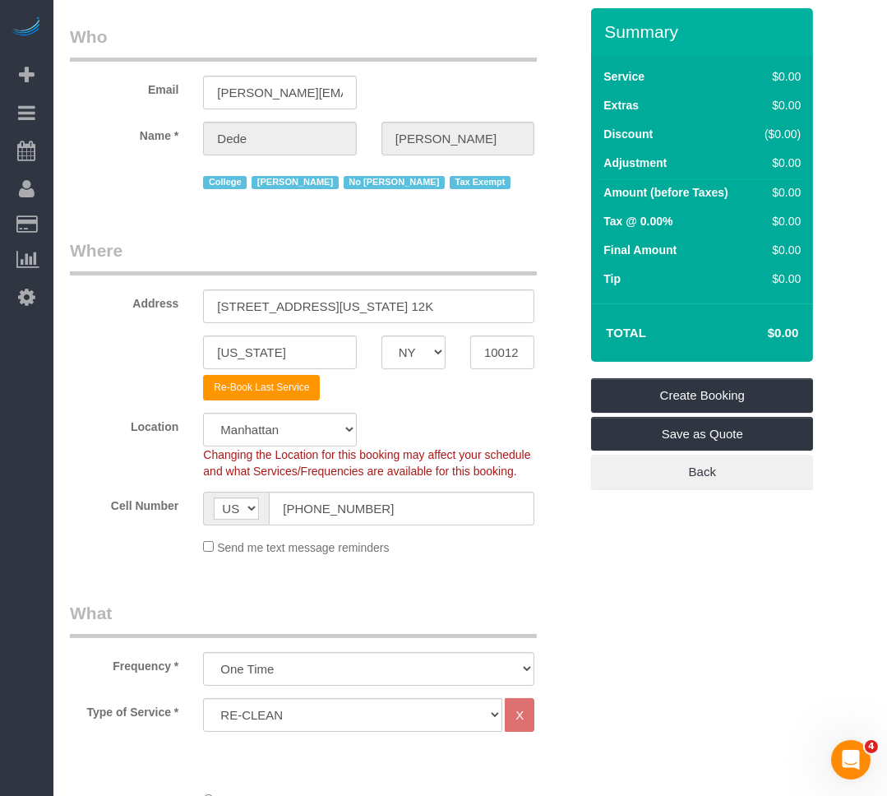
scroll to position [84, 0]
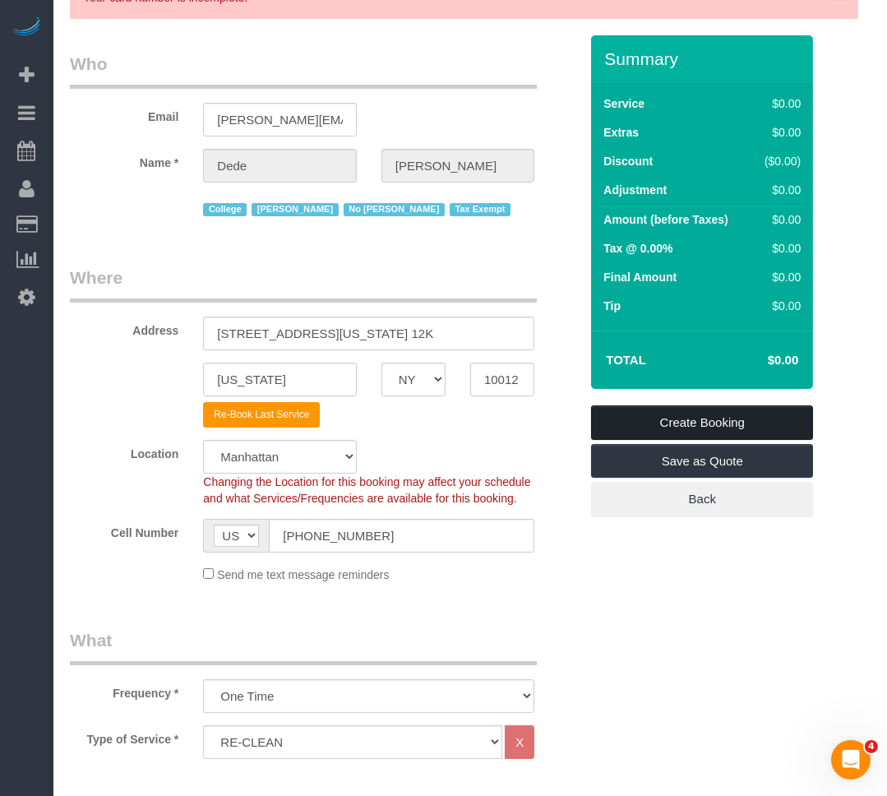
click at [608, 419] on link "Create Booking" at bounding box center [702, 422] width 222 height 35
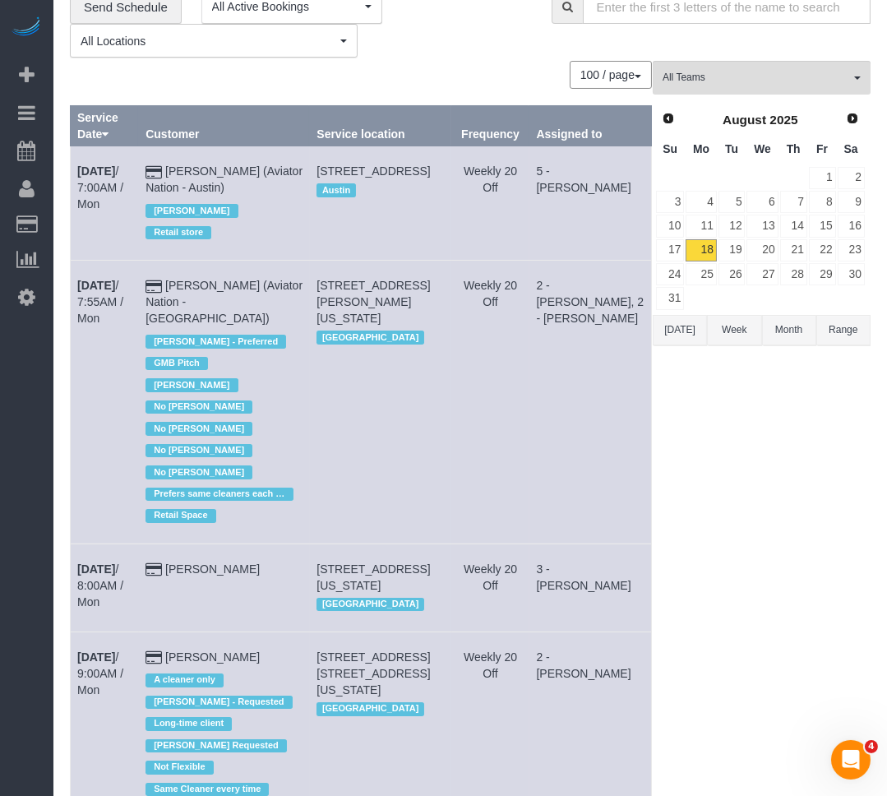
scroll to position [74, 0]
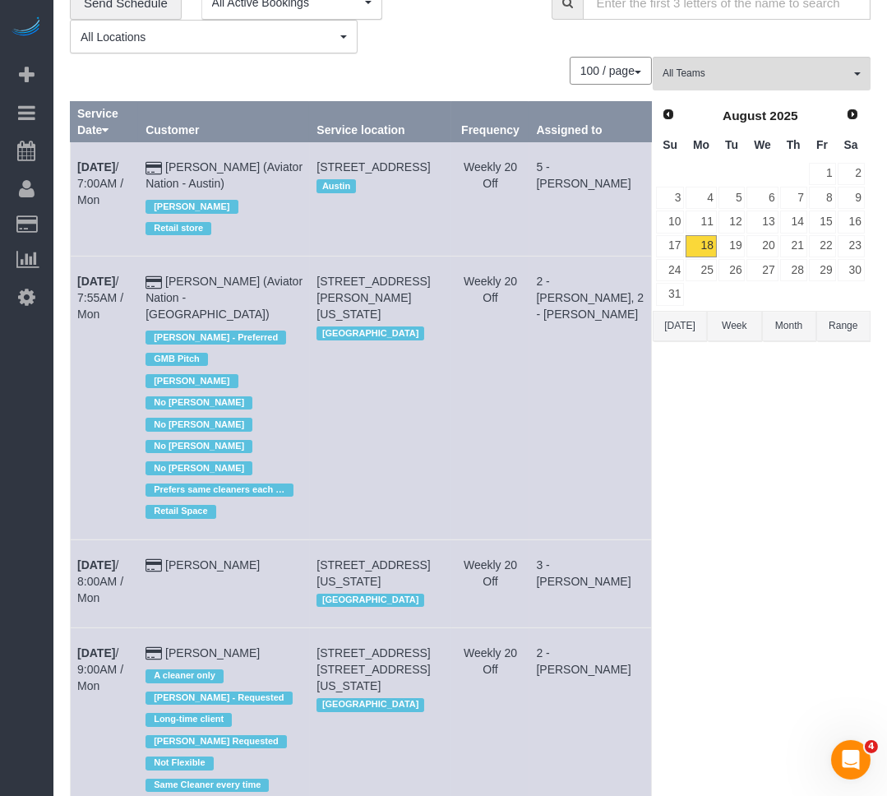
click at [391, 57] on div "100 / page 10 / page 20 / page 30 / page 40 / page 50 / page 100 / page" at bounding box center [361, 71] width 582 height 28
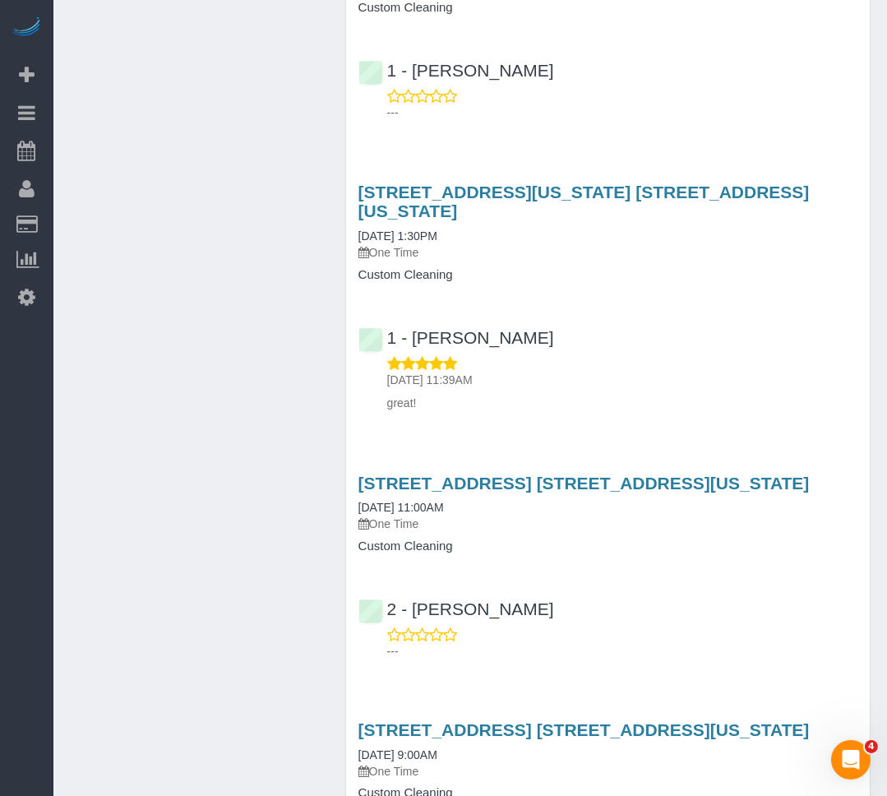
scroll to position [3772, 0]
